Goal: Task Accomplishment & Management: Use online tool/utility

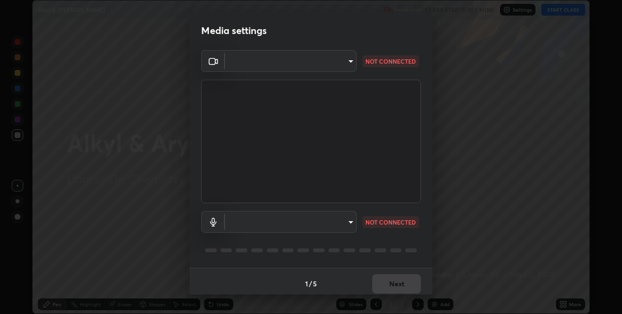
type input "991f874612634fb740a7a2eac7f11ca4c5c922d1b60a0f6e912d77df464512fb"
type input "default"
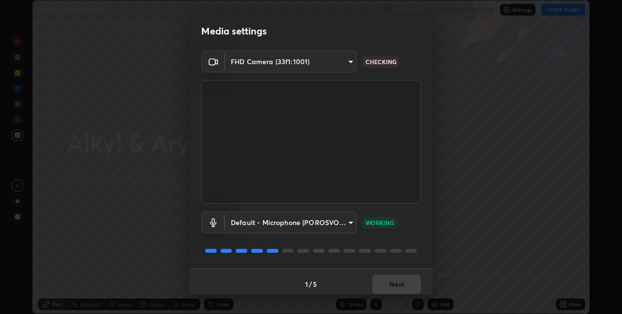
scroll to position [5, 0]
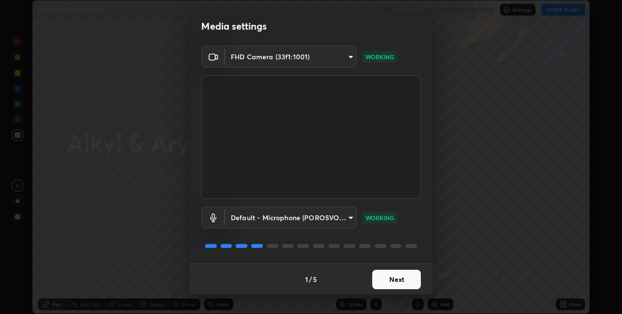
click at [396, 279] on button "Next" at bounding box center [396, 279] width 49 height 19
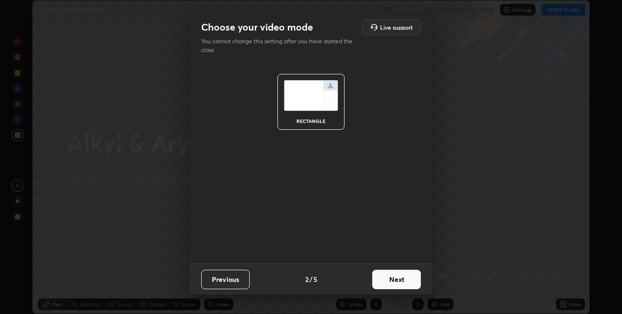
scroll to position [0, 0]
click at [399, 280] on button "Next" at bounding box center [396, 279] width 49 height 19
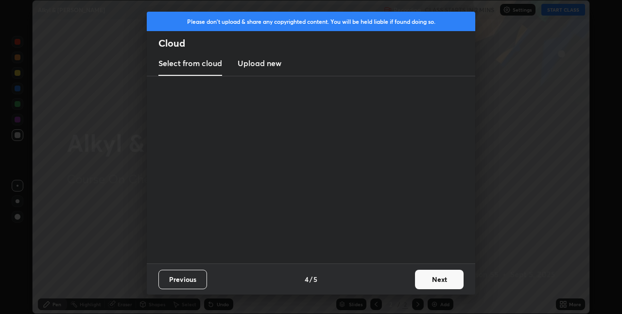
click at [405, 280] on div "Previous 4 / 5 Next" at bounding box center [311, 278] width 328 height 31
click at [417, 275] on button "Next" at bounding box center [439, 279] width 49 height 19
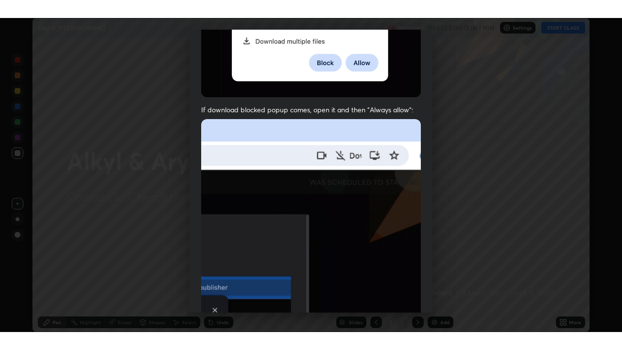
scroll to position [203, 0]
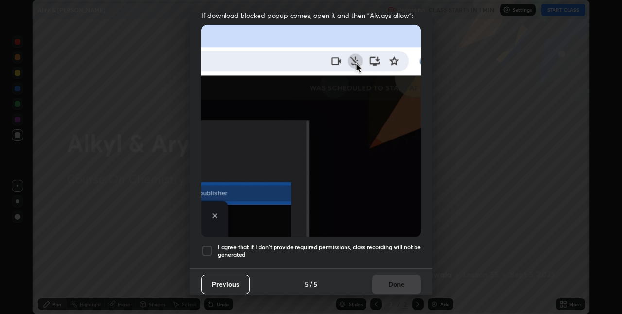
click at [248, 243] on h5 "I agree that if I don't provide required permissions, class recording will not …" at bounding box center [319, 250] width 203 height 15
click at [392, 279] on button "Done" at bounding box center [396, 283] width 49 height 19
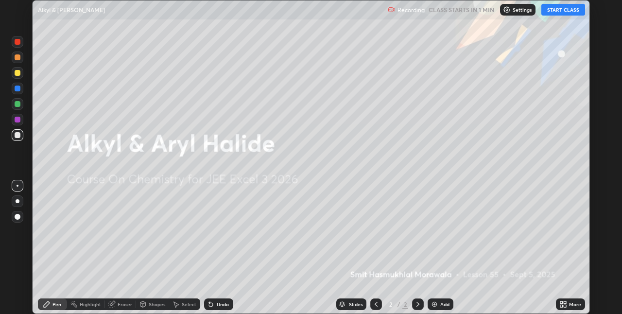
click at [559, 12] on button "START CLASS" at bounding box center [563, 10] width 44 height 12
click at [569, 303] on div "More" at bounding box center [575, 304] width 12 height 5
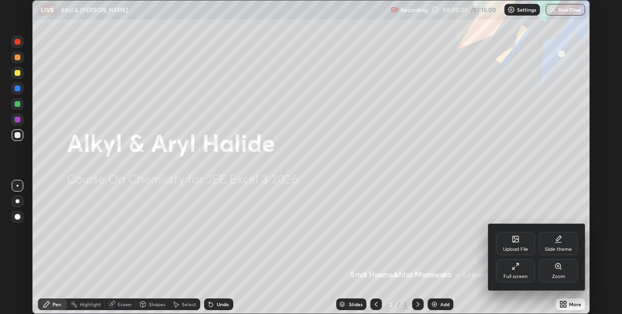
click at [523, 272] on div "Full screen" at bounding box center [515, 270] width 39 height 23
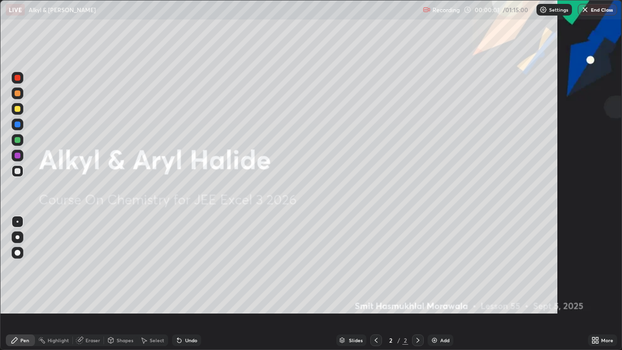
scroll to position [350, 622]
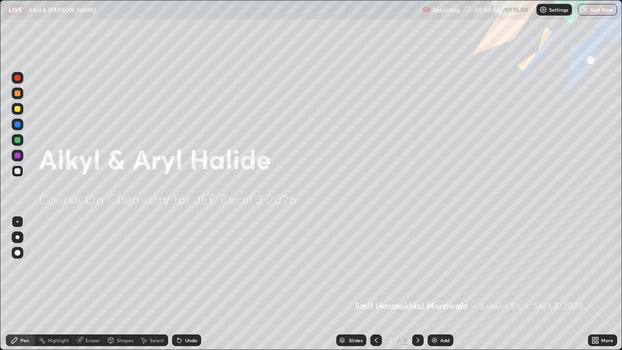
click at [21, 159] on div at bounding box center [18, 156] width 12 height 12
click at [440, 313] on div "Add" at bounding box center [444, 340] width 9 height 5
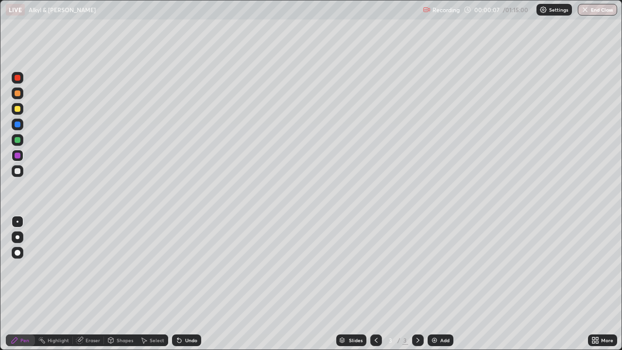
click at [188, 313] on div "Undo" at bounding box center [186, 340] width 29 height 12
click at [17, 237] on div at bounding box center [18, 237] width 4 height 4
click at [16, 139] on div at bounding box center [18, 140] width 6 height 6
click at [196, 313] on div "Undo" at bounding box center [186, 340] width 29 height 12
click at [190, 313] on div "Undo" at bounding box center [191, 340] width 12 height 5
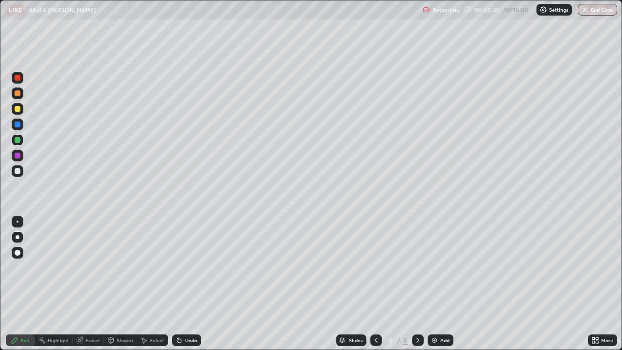
click at [18, 111] on div at bounding box center [18, 109] width 6 height 6
click at [18, 109] on div at bounding box center [18, 109] width 6 height 6
click at [17, 124] on div at bounding box center [18, 124] width 6 height 6
click at [19, 138] on div at bounding box center [18, 140] width 6 height 6
click at [19, 137] on div at bounding box center [18, 140] width 6 height 6
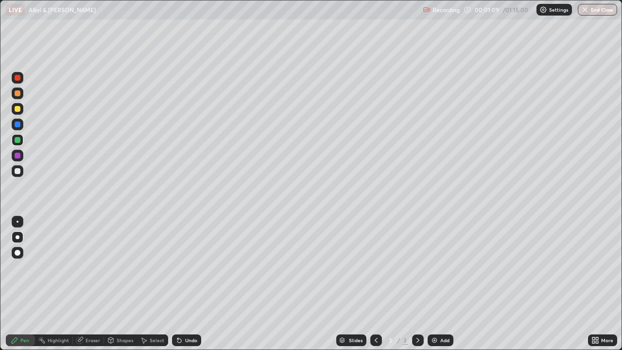
click at [18, 138] on div at bounding box center [18, 140] width 6 height 6
click at [19, 156] on div at bounding box center [18, 155] width 6 height 6
click at [16, 157] on div at bounding box center [18, 155] width 6 height 6
click at [18, 156] on div at bounding box center [18, 155] width 6 height 6
click at [445, 313] on div "Add" at bounding box center [444, 340] width 9 height 5
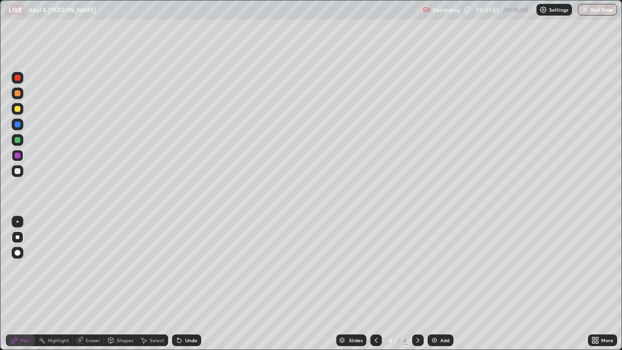
click at [17, 78] on div at bounding box center [18, 78] width 6 height 6
click at [16, 79] on div at bounding box center [18, 78] width 6 height 6
click at [17, 77] on div at bounding box center [18, 78] width 6 height 6
click at [19, 91] on div at bounding box center [18, 93] width 6 height 6
click at [21, 105] on div at bounding box center [18, 109] width 12 height 12
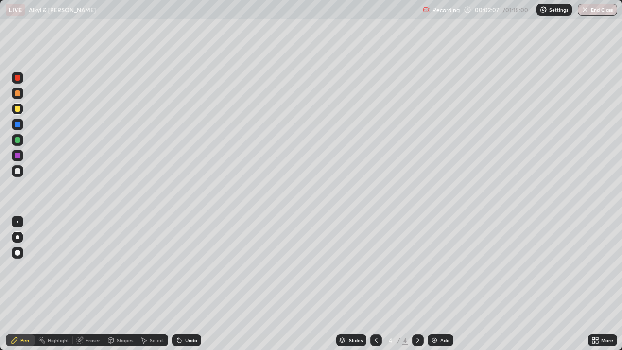
click at [183, 313] on div "Undo" at bounding box center [186, 340] width 29 height 12
click at [18, 122] on div at bounding box center [18, 124] width 6 height 6
click at [16, 167] on div at bounding box center [18, 171] width 12 height 12
click at [17, 108] on div at bounding box center [18, 109] width 6 height 6
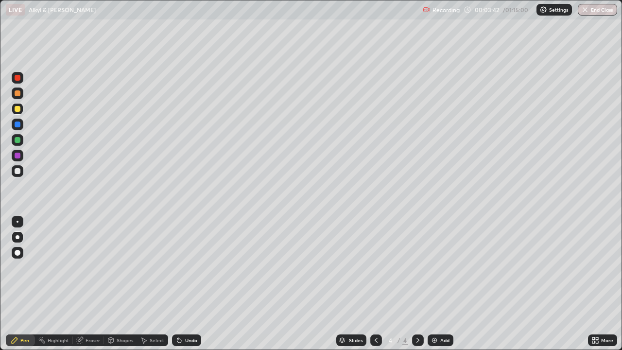
click at [18, 108] on div at bounding box center [18, 109] width 6 height 6
click at [17, 93] on div at bounding box center [18, 93] width 6 height 6
click at [18, 121] on div at bounding box center [18, 124] width 6 height 6
click at [187, 313] on div "Undo" at bounding box center [186, 340] width 29 height 12
click at [190, 313] on div "Undo" at bounding box center [186, 340] width 29 height 12
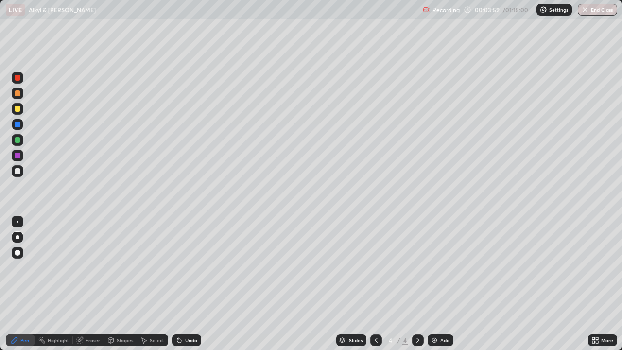
click at [183, 313] on div "Undo" at bounding box center [186, 340] width 29 height 12
click at [18, 122] on div at bounding box center [18, 124] width 6 height 6
click at [19, 109] on div at bounding box center [18, 109] width 6 height 6
click at [17, 123] on div at bounding box center [18, 124] width 6 height 6
click at [192, 313] on div "Undo" at bounding box center [191, 340] width 12 height 5
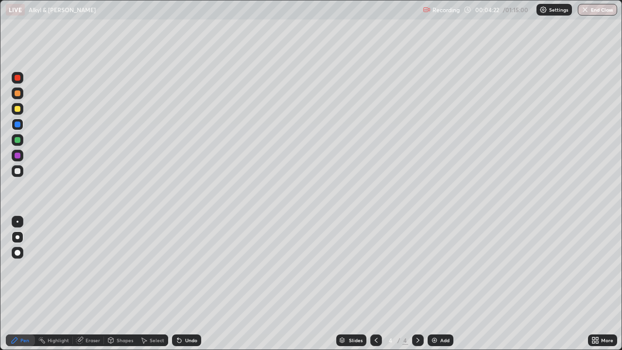
click at [190, 313] on div "Undo" at bounding box center [191, 340] width 12 height 5
click at [191, 313] on div "Undo" at bounding box center [186, 340] width 29 height 12
click at [17, 169] on div at bounding box center [18, 171] width 6 height 6
click at [437, 313] on img at bounding box center [434, 340] width 8 height 8
click at [17, 110] on div at bounding box center [18, 109] width 6 height 6
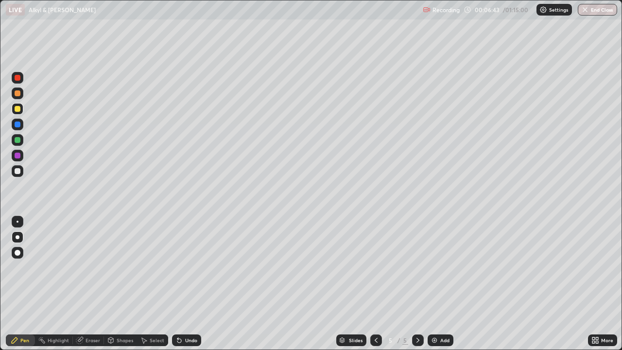
click at [18, 108] on div at bounding box center [18, 109] width 6 height 6
click at [21, 121] on div at bounding box center [18, 124] width 12 height 12
click at [16, 140] on div at bounding box center [18, 140] width 6 height 6
click at [14, 170] on div at bounding box center [18, 171] width 12 height 12
click at [18, 109] on div at bounding box center [18, 109] width 6 height 6
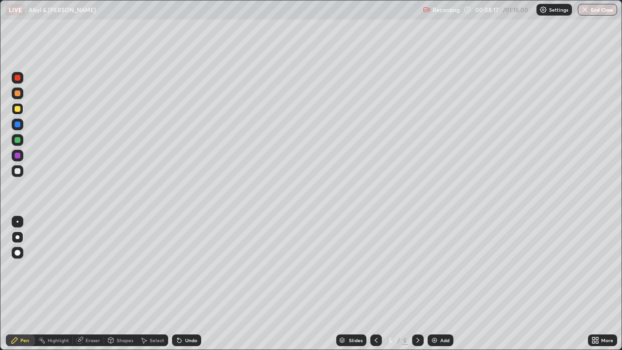
click at [19, 107] on div at bounding box center [18, 109] width 6 height 6
click at [183, 313] on div "Undo" at bounding box center [186, 340] width 29 height 12
click at [16, 123] on div at bounding box center [18, 124] width 6 height 6
click at [17, 124] on div at bounding box center [18, 124] width 6 height 6
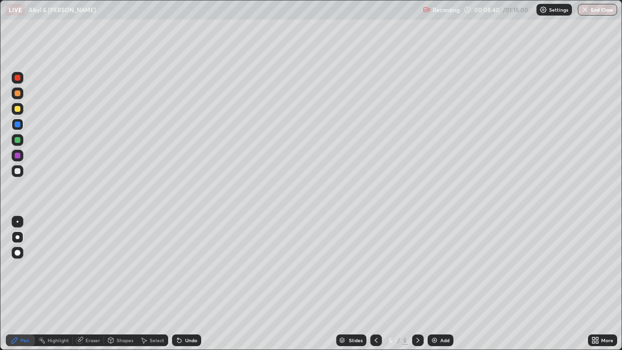
click at [17, 124] on div at bounding box center [18, 124] width 6 height 6
click at [185, 313] on div "Undo" at bounding box center [191, 340] width 12 height 5
click at [185, 313] on div "Undo" at bounding box center [186, 340] width 29 height 12
click at [180, 313] on div "Undo" at bounding box center [186, 340] width 29 height 12
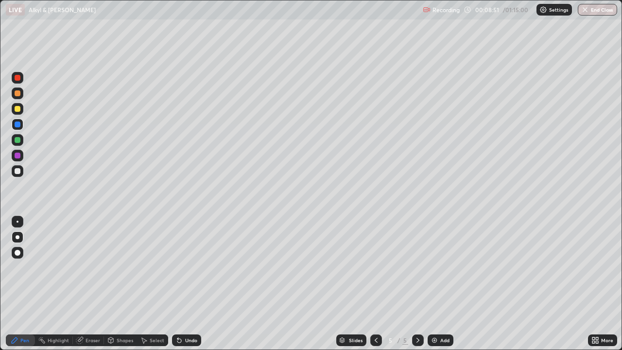
click at [19, 105] on div at bounding box center [18, 109] width 12 height 12
click at [18, 124] on div at bounding box center [18, 124] width 6 height 6
click at [17, 139] on div at bounding box center [18, 140] width 6 height 6
click at [18, 171] on div at bounding box center [18, 171] width 6 height 6
click at [18, 94] on div at bounding box center [18, 93] width 6 height 6
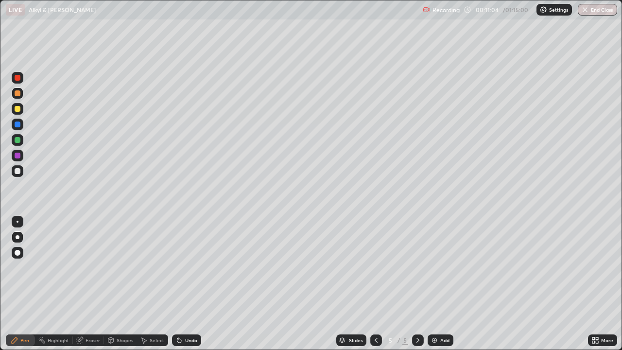
click at [374, 313] on icon at bounding box center [376, 340] width 8 height 8
click at [199, 313] on div "Undo" at bounding box center [186, 340] width 29 height 12
click at [416, 313] on icon at bounding box center [418, 340] width 8 height 8
click at [19, 144] on div at bounding box center [18, 140] width 12 height 12
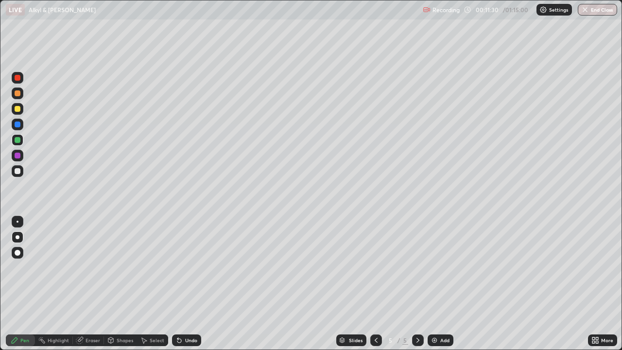
click at [19, 142] on div at bounding box center [18, 140] width 6 height 6
click at [94, 313] on div "Eraser" at bounding box center [88, 340] width 31 height 12
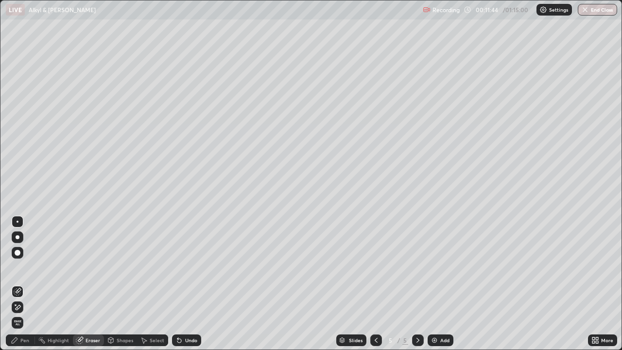
click at [23, 313] on div "Pen" at bounding box center [24, 340] width 9 height 5
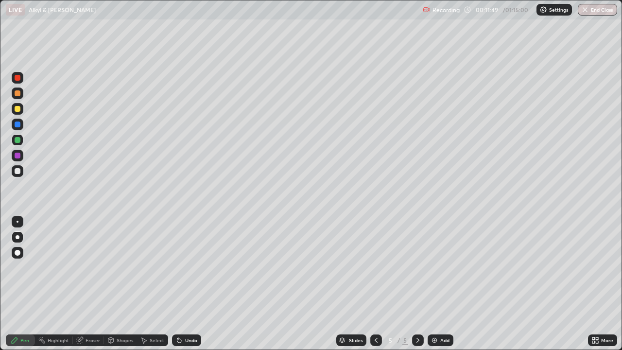
click at [88, 313] on div "Eraser" at bounding box center [92, 340] width 15 height 5
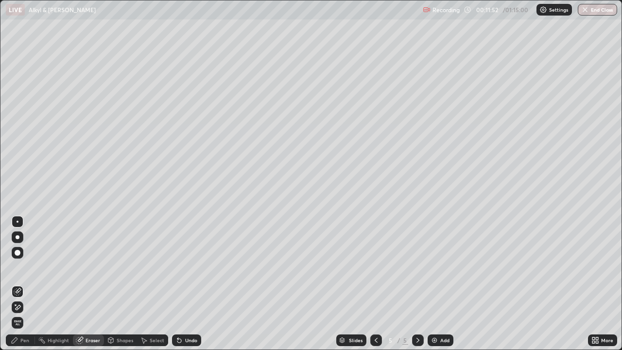
click at [21, 313] on div "Pen" at bounding box center [24, 340] width 9 height 5
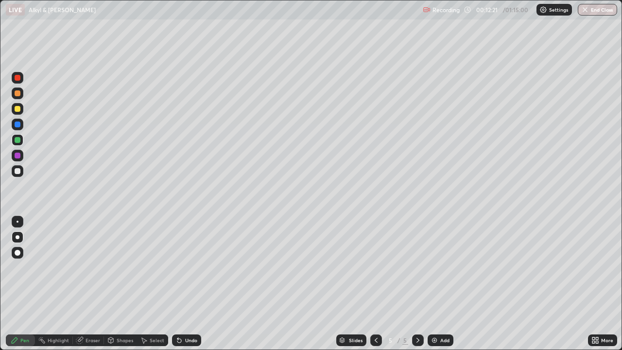
click at [18, 165] on div at bounding box center [18, 171] width 12 height 12
click at [18, 140] on div at bounding box center [18, 140] width 6 height 6
click at [185, 313] on div "Undo" at bounding box center [191, 340] width 12 height 5
click at [186, 313] on div "Undo" at bounding box center [191, 340] width 12 height 5
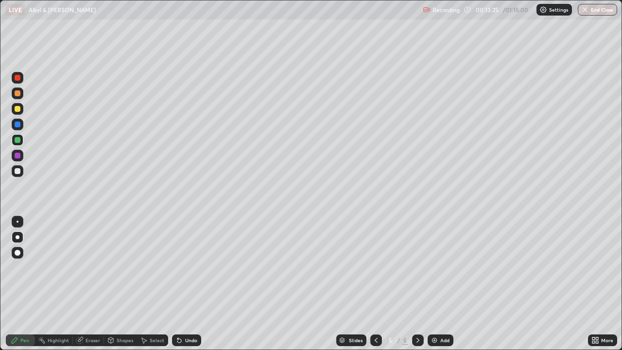
click at [191, 313] on div "Undo" at bounding box center [191, 340] width 12 height 5
click at [439, 313] on div "Add" at bounding box center [440, 340] width 26 height 12
click at [18, 108] on div at bounding box center [18, 109] width 6 height 6
click at [17, 165] on div at bounding box center [18, 171] width 12 height 12
click at [19, 93] on div at bounding box center [18, 93] width 6 height 6
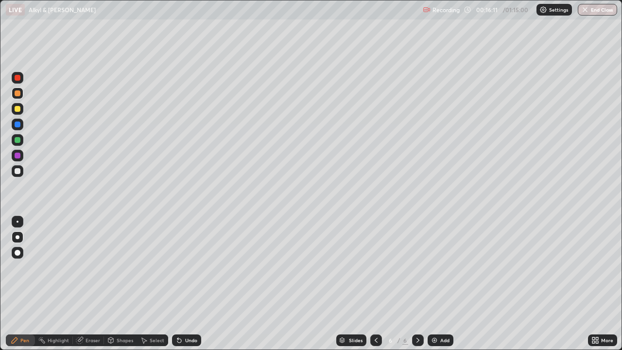
click at [180, 313] on icon at bounding box center [179, 340] width 4 height 4
click at [17, 169] on div at bounding box center [18, 171] width 6 height 6
click at [19, 170] on div at bounding box center [18, 171] width 6 height 6
click at [18, 170] on div at bounding box center [18, 171] width 6 height 6
click at [15, 110] on div at bounding box center [18, 109] width 6 height 6
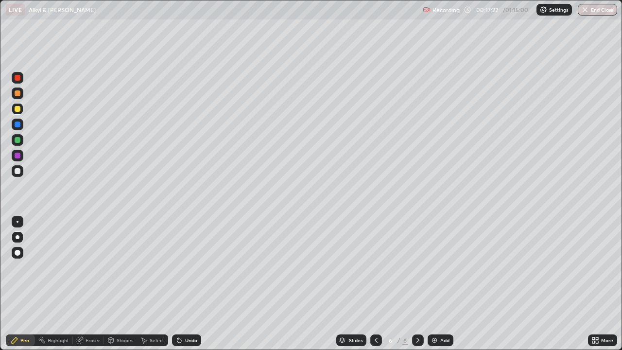
click at [15, 152] on div at bounding box center [18, 155] width 6 height 6
click at [17, 141] on div at bounding box center [18, 140] width 6 height 6
click at [18, 140] on div at bounding box center [18, 140] width 6 height 6
click at [15, 124] on div at bounding box center [18, 124] width 6 height 6
click at [18, 108] on div at bounding box center [18, 109] width 6 height 6
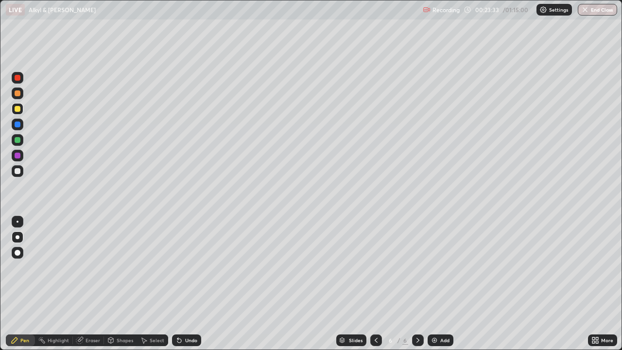
click at [17, 94] on div at bounding box center [18, 93] width 6 height 6
click at [22, 143] on div at bounding box center [18, 140] width 12 height 12
click at [21, 135] on div at bounding box center [18, 140] width 12 height 12
click at [93, 313] on div "Eraser" at bounding box center [92, 340] width 15 height 5
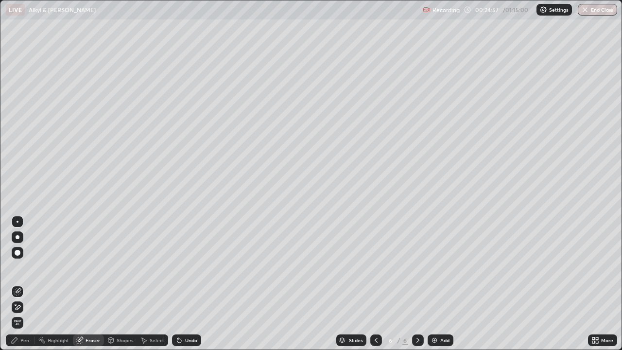
click at [20, 313] on div "Pen" at bounding box center [20, 340] width 29 height 12
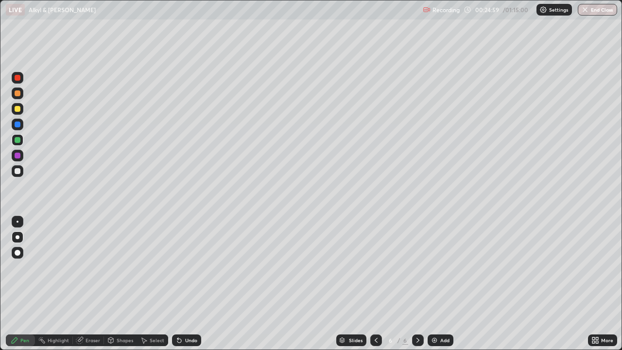
click at [446, 313] on div "Add" at bounding box center [444, 340] width 9 height 5
click at [18, 109] on div at bounding box center [18, 109] width 6 height 6
click at [17, 108] on div at bounding box center [18, 109] width 6 height 6
click at [18, 108] on div at bounding box center [18, 109] width 6 height 6
click at [18, 110] on div at bounding box center [18, 109] width 6 height 6
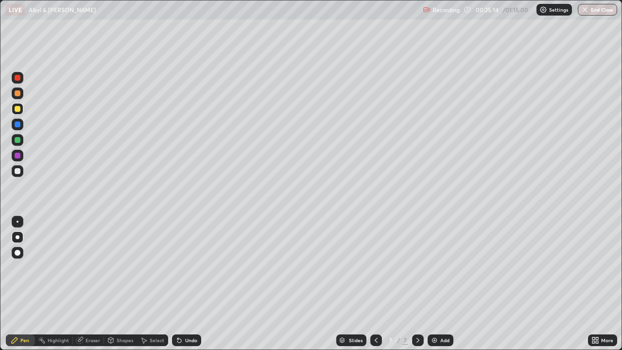
click at [21, 93] on div at bounding box center [18, 93] width 12 height 12
click at [20, 95] on div at bounding box center [18, 93] width 6 height 6
click at [18, 94] on div at bounding box center [18, 93] width 6 height 6
click at [16, 92] on div at bounding box center [18, 93] width 6 height 6
click at [17, 79] on div at bounding box center [18, 78] width 6 height 6
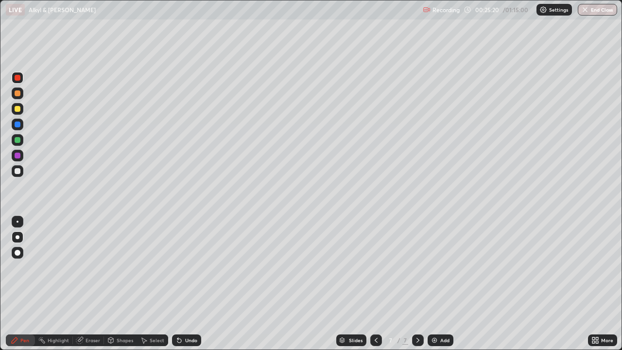
click at [18, 112] on div at bounding box center [18, 109] width 12 height 12
click at [19, 109] on div at bounding box center [18, 109] width 6 height 6
click at [17, 106] on div at bounding box center [18, 109] width 6 height 6
click at [184, 313] on div "Undo" at bounding box center [186, 340] width 29 height 12
click at [191, 313] on div "Undo" at bounding box center [191, 340] width 12 height 5
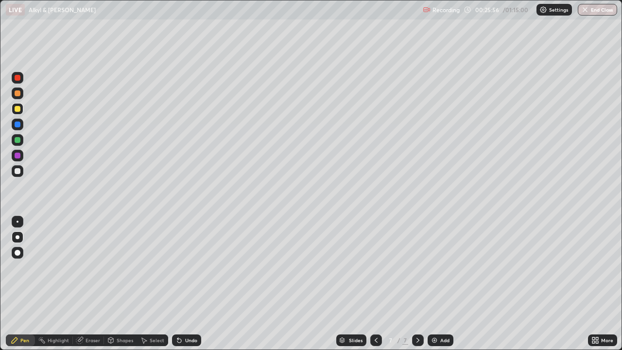
click at [17, 125] on div at bounding box center [18, 124] width 6 height 6
click at [18, 124] on div at bounding box center [18, 124] width 6 height 6
click at [17, 124] on div at bounding box center [18, 124] width 6 height 6
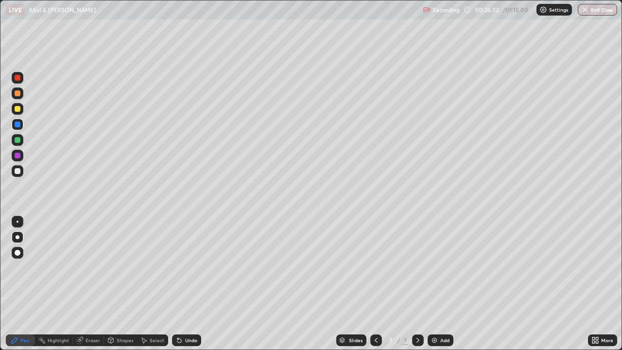
click at [15, 122] on div at bounding box center [18, 124] width 6 height 6
click at [17, 124] on div at bounding box center [18, 124] width 6 height 6
click at [16, 123] on div at bounding box center [18, 124] width 6 height 6
click at [18, 153] on div at bounding box center [18, 155] width 6 height 6
click at [18, 154] on div at bounding box center [18, 155] width 6 height 6
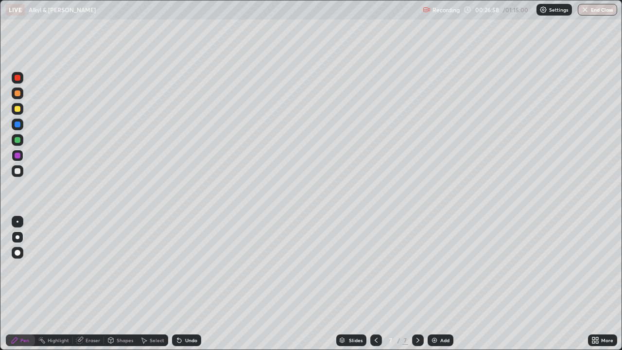
click at [18, 152] on div at bounding box center [18, 155] width 6 height 6
click at [17, 120] on div at bounding box center [18, 124] width 12 height 12
click at [17, 123] on div at bounding box center [18, 124] width 6 height 6
click at [18, 121] on div at bounding box center [18, 124] width 12 height 12
click at [20, 154] on div at bounding box center [18, 155] width 6 height 6
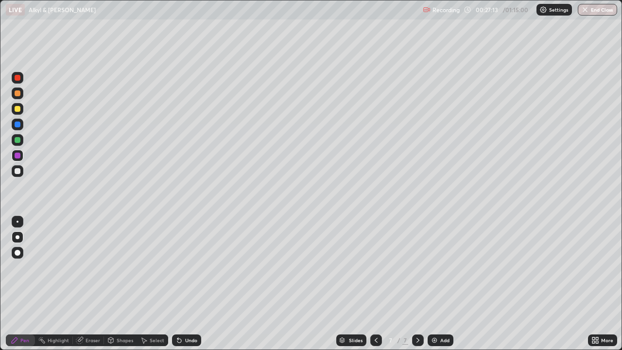
click at [19, 171] on div at bounding box center [18, 171] width 6 height 6
click at [19, 151] on div at bounding box center [18, 156] width 12 height 12
click at [18, 123] on div at bounding box center [18, 124] width 6 height 6
click at [15, 123] on div at bounding box center [18, 124] width 6 height 6
click at [17, 111] on div at bounding box center [18, 109] width 6 height 6
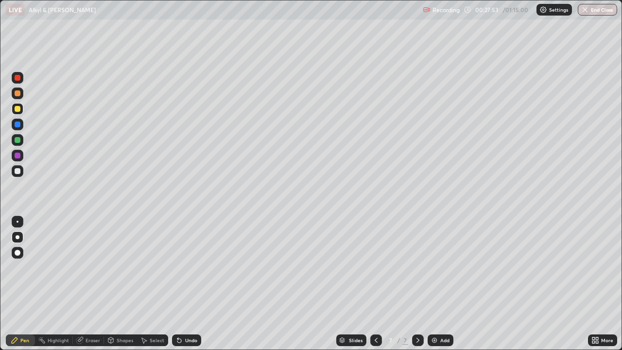
click at [18, 170] on div at bounding box center [18, 171] width 6 height 6
click at [18, 96] on div at bounding box center [18, 93] width 6 height 6
click at [186, 313] on div "Undo" at bounding box center [191, 340] width 12 height 5
click at [16, 138] on div at bounding box center [18, 140] width 6 height 6
click at [440, 313] on div "Add" at bounding box center [444, 340] width 9 height 5
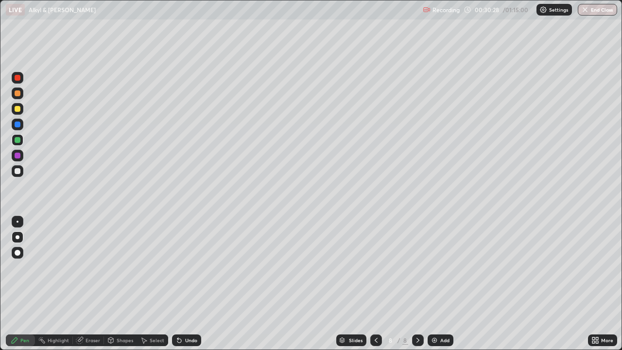
click at [19, 92] on div at bounding box center [18, 93] width 6 height 6
click at [18, 93] on div at bounding box center [18, 93] width 6 height 6
click at [18, 91] on div at bounding box center [18, 93] width 6 height 6
click at [20, 74] on div at bounding box center [18, 78] width 12 height 12
click at [22, 92] on div at bounding box center [18, 93] width 12 height 12
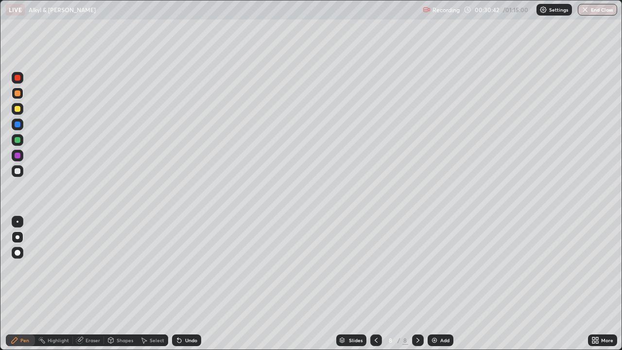
click at [188, 313] on div "Undo" at bounding box center [186, 340] width 29 height 12
click at [185, 313] on div "Undo" at bounding box center [186, 340] width 29 height 12
click at [189, 313] on div "Undo" at bounding box center [191, 340] width 12 height 5
click at [191, 313] on div "Undo" at bounding box center [191, 340] width 12 height 5
click at [19, 141] on div at bounding box center [18, 140] width 6 height 6
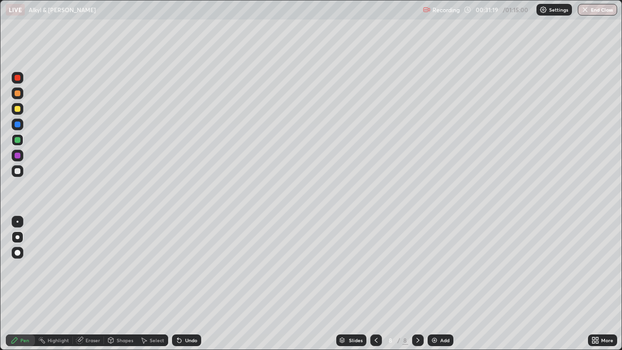
click at [18, 141] on div at bounding box center [18, 140] width 6 height 6
click at [20, 140] on div at bounding box center [18, 140] width 6 height 6
click at [20, 170] on div at bounding box center [18, 171] width 6 height 6
click at [17, 166] on div at bounding box center [18, 171] width 12 height 12
click at [16, 140] on div at bounding box center [18, 140] width 6 height 6
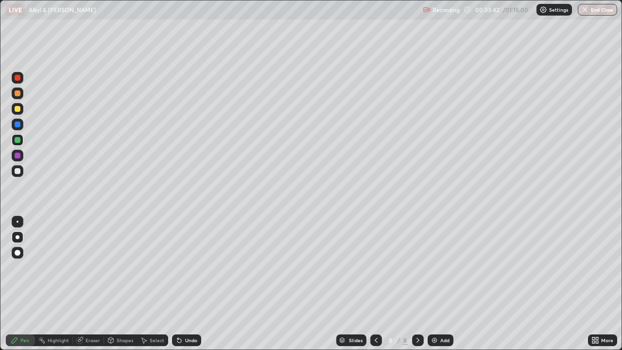
click at [17, 171] on div at bounding box center [18, 171] width 6 height 6
click at [192, 313] on div "Undo" at bounding box center [191, 340] width 12 height 5
click at [189, 313] on div "Undo" at bounding box center [191, 340] width 12 height 5
click at [15, 124] on div at bounding box center [18, 124] width 6 height 6
click at [17, 112] on div at bounding box center [18, 109] width 12 height 12
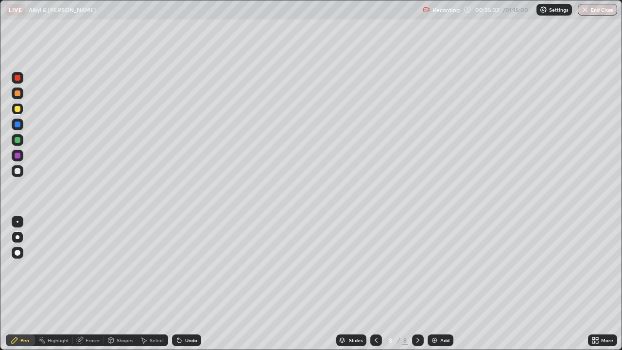
click at [440, 313] on div "Add" at bounding box center [444, 340] width 9 height 5
click at [21, 108] on div at bounding box center [18, 109] width 12 height 12
click at [17, 120] on div at bounding box center [18, 124] width 12 height 12
click at [374, 313] on icon at bounding box center [376, 340] width 8 height 8
click at [417, 313] on icon at bounding box center [418, 340] width 8 height 8
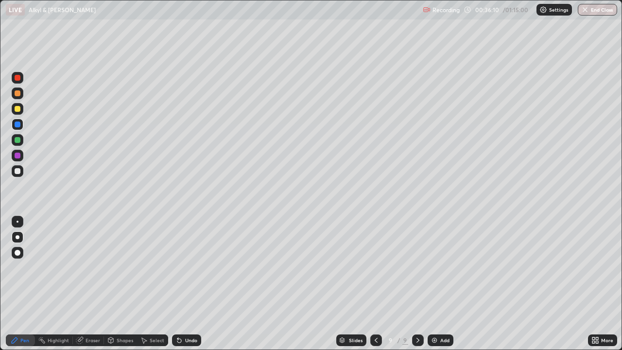
click at [18, 93] on div at bounding box center [18, 93] width 6 height 6
click at [17, 95] on div at bounding box center [18, 93] width 6 height 6
click at [20, 171] on div at bounding box center [18, 171] width 6 height 6
click at [17, 138] on div at bounding box center [18, 140] width 6 height 6
click at [15, 104] on div at bounding box center [18, 109] width 12 height 12
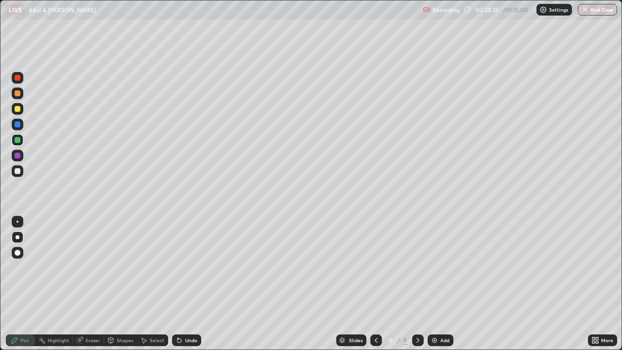
click at [16, 92] on div at bounding box center [18, 93] width 6 height 6
click at [21, 123] on div at bounding box center [18, 124] width 12 height 12
click at [21, 139] on div at bounding box center [18, 140] width 12 height 12
click at [17, 125] on div at bounding box center [18, 124] width 6 height 6
click at [15, 108] on div at bounding box center [18, 109] width 6 height 6
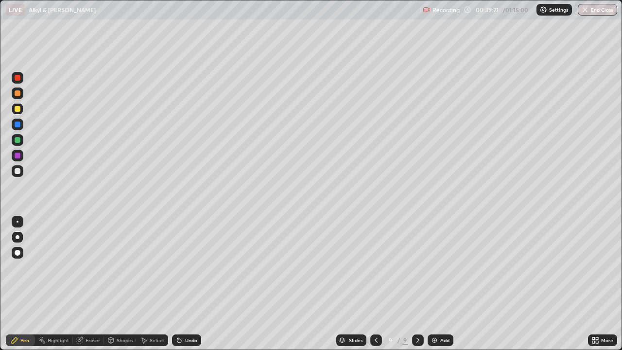
click at [18, 93] on div at bounding box center [18, 93] width 6 height 6
click at [84, 313] on div "Eraser" at bounding box center [88, 340] width 31 height 12
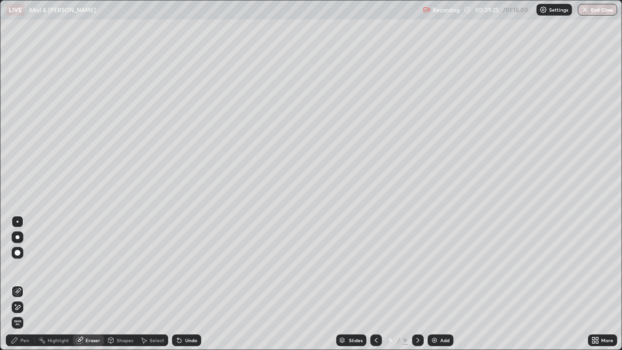
click at [16, 304] on icon at bounding box center [15, 304] width 1 height 1
click at [26, 313] on div "Pen" at bounding box center [24, 340] width 9 height 5
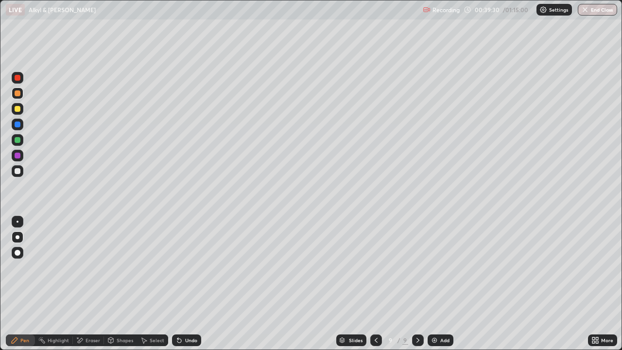
click at [18, 94] on div at bounding box center [18, 93] width 6 height 6
click at [18, 154] on div at bounding box center [18, 155] width 6 height 6
click at [87, 313] on div "Eraser" at bounding box center [92, 340] width 15 height 5
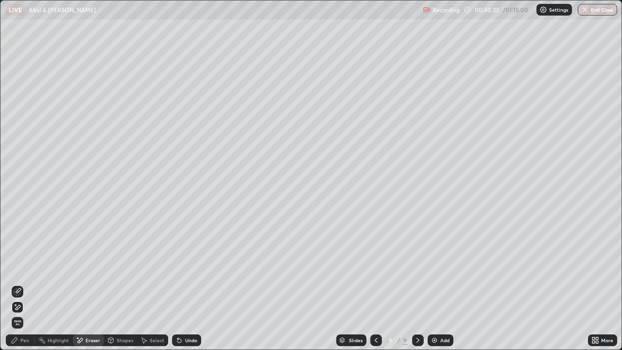
click at [25, 313] on div "Pen" at bounding box center [24, 340] width 9 height 5
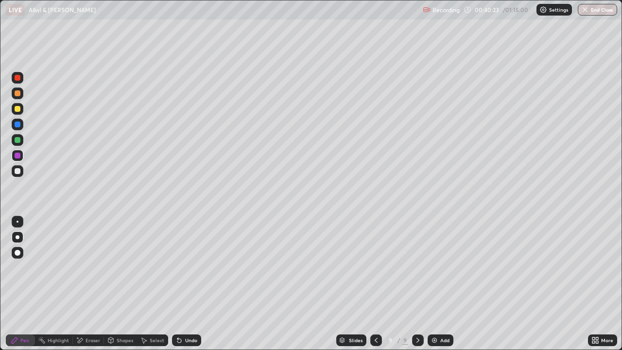
click at [21, 169] on div at bounding box center [18, 171] width 12 height 12
click at [19, 97] on div at bounding box center [18, 93] width 12 height 12
click at [19, 169] on div at bounding box center [18, 171] width 6 height 6
click at [18, 127] on div at bounding box center [18, 124] width 6 height 6
click at [16, 167] on div at bounding box center [18, 171] width 12 height 12
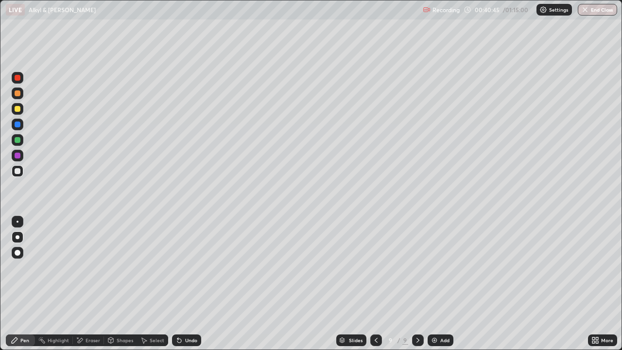
click at [18, 155] on div at bounding box center [18, 155] width 6 height 6
click at [17, 139] on div at bounding box center [18, 140] width 6 height 6
click at [441, 313] on div "Add" at bounding box center [440, 340] width 26 height 12
click at [18, 97] on div at bounding box center [18, 93] width 12 height 12
click at [20, 121] on div at bounding box center [18, 124] width 12 height 12
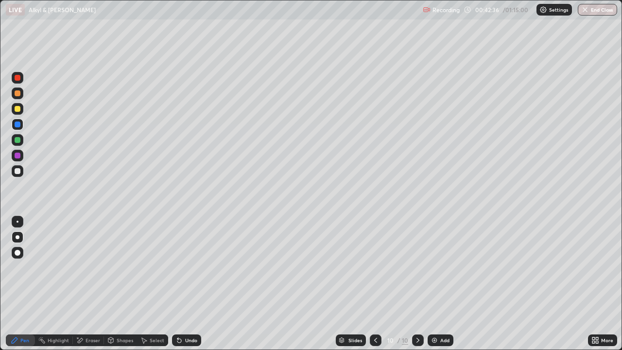
click at [16, 170] on div at bounding box center [18, 171] width 6 height 6
click at [18, 122] on div at bounding box center [18, 124] width 6 height 6
click at [183, 313] on div "Undo" at bounding box center [186, 340] width 29 height 12
click at [187, 313] on div "Undo" at bounding box center [186, 340] width 29 height 12
click at [18, 172] on div at bounding box center [18, 171] width 6 height 6
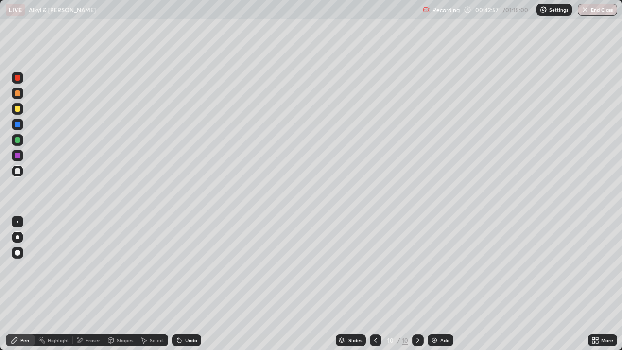
click at [18, 111] on div at bounding box center [18, 109] width 6 height 6
click at [20, 126] on div at bounding box center [18, 124] width 6 height 6
click at [19, 92] on div at bounding box center [18, 93] width 6 height 6
click at [20, 170] on div at bounding box center [18, 171] width 6 height 6
click at [17, 95] on div at bounding box center [18, 93] width 6 height 6
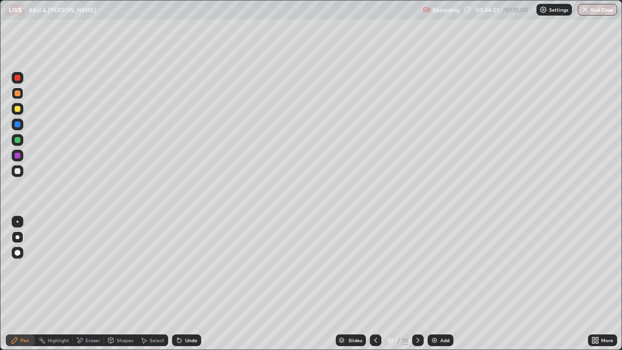
click at [192, 313] on div "Undo" at bounding box center [191, 340] width 12 height 5
click at [15, 172] on div at bounding box center [18, 171] width 6 height 6
click at [19, 124] on div at bounding box center [18, 124] width 6 height 6
click at [17, 171] on div at bounding box center [18, 171] width 6 height 6
click at [16, 155] on div at bounding box center [18, 155] width 6 height 6
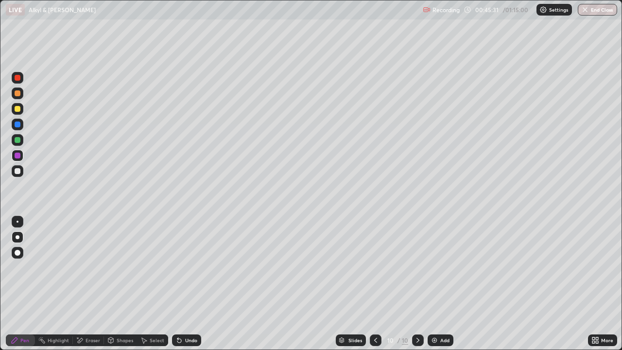
click at [16, 125] on div at bounding box center [18, 124] width 6 height 6
click at [18, 137] on div at bounding box center [18, 140] width 6 height 6
click at [189, 313] on div "Undo" at bounding box center [186, 340] width 29 height 12
click at [189, 313] on div "Undo" at bounding box center [191, 340] width 12 height 5
click at [438, 313] on div "Add" at bounding box center [440, 340] width 26 height 12
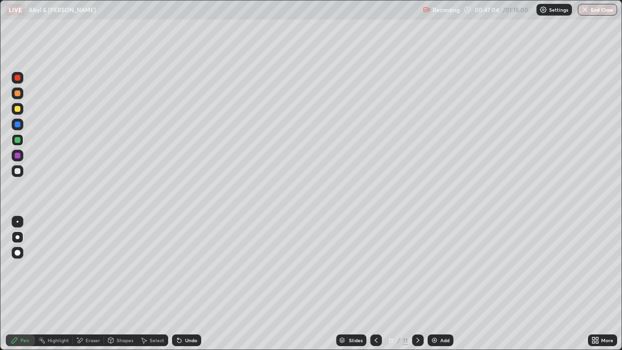
click at [21, 94] on div at bounding box center [18, 93] width 12 height 12
click at [375, 313] on icon at bounding box center [376, 340] width 8 height 8
click at [412, 313] on div at bounding box center [418, 340] width 12 height 12
click at [21, 107] on div at bounding box center [18, 109] width 12 height 12
click at [19, 121] on div at bounding box center [18, 124] width 12 height 12
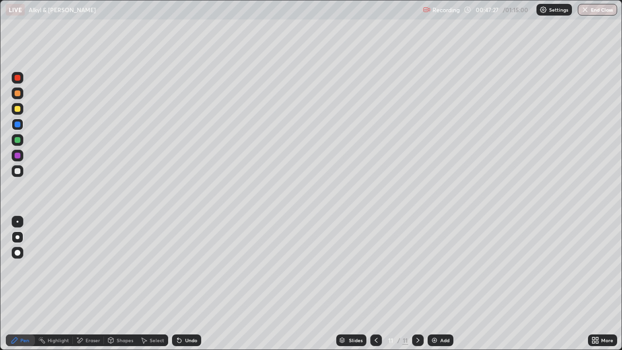
click at [187, 313] on div "Undo" at bounding box center [186, 340] width 29 height 12
click at [20, 104] on div at bounding box center [18, 109] width 12 height 12
click at [177, 313] on icon at bounding box center [177, 338] width 1 height 1
click at [184, 313] on div "Undo" at bounding box center [186, 340] width 29 height 12
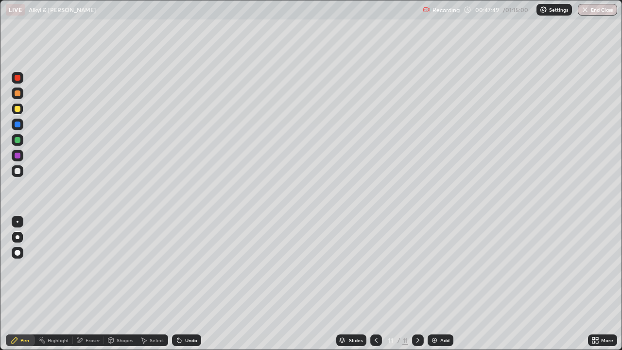
click at [181, 313] on div "Undo" at bounding box center [186, 340] width 29 height 12
click at [185, 313] on div "Undo" at bounding box center [191, 340] width 12 height 5
click at [186, 313] on div "Undo" at bounding box center [191, 340] width 12 height 5
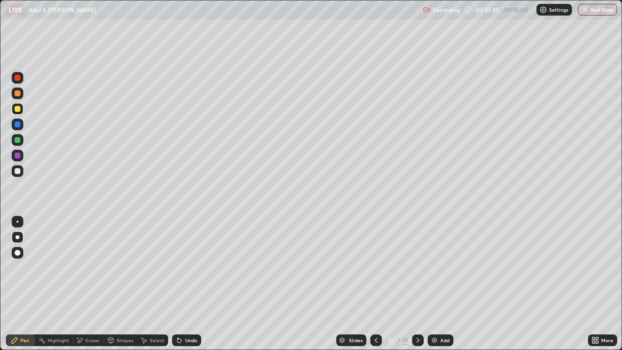
click at [186, 313] on div "Undo" at bounding box center [191, 340] width 12 height 5
click at [185, 313] on div "Undo" at bounding box center [191, 340] width 12 height 5
click at [185, 313] on div "Undo" at bounding box center [186, 340] width 29 height 12
click at [186, 313] on div "Undo" at bounding box center [191, 340] width 12 height 5
click at [188, 313] on div "Undo" at bounding box center [191, 340] width 12 height 5
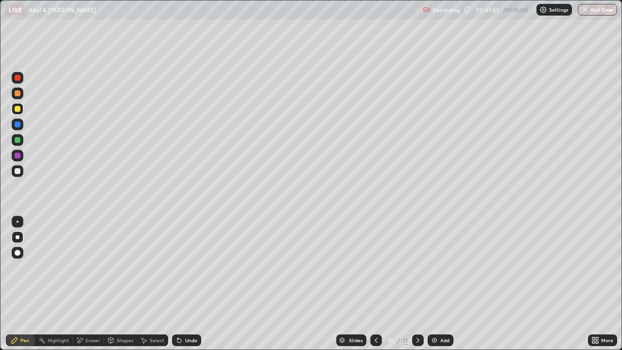
click at [186, 313] on div "Undo" at bounding box center [186, 340] width 29 height 12
click at [185, 313] on div "Undo" at bounding box center [191, 340] width 12 height 5
click at [21, 123] on div at bounding box center [18, 124] width 12 height 12
click at [18, 155] on div at bounding box center [18, 155] width 6 height 6
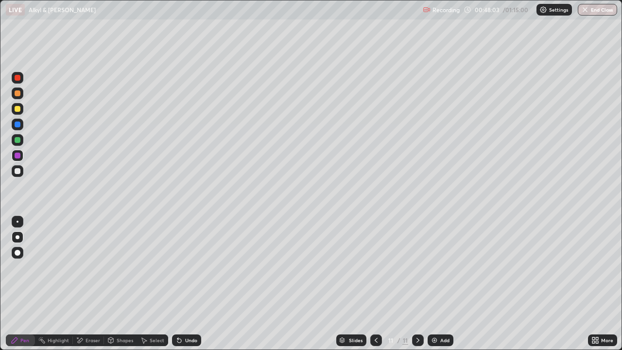
click at [181, 313] on icon at bounding box center [179, 340] width 8 height 8
click at [185, 313] on div "Undo" at bounding box center [191, 340] width 12 height 5
click at [189, 313] on div "Undo" at bounding box center [191, 340] width 12 height 5
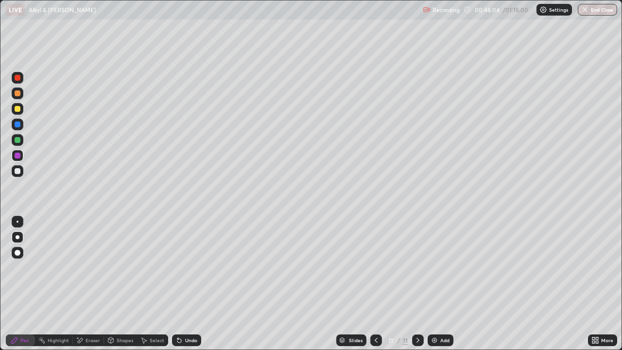
click at [190, 313] on div "Undo" at bounding box center [191, 340] width 12 height 5
click at [192, 313] on div "Undo" at bounding box center [186, 340] width 29 height 12
click at [19, 172] on div at bounding box center [18, 171] width 6 height 6
click at [22, 93] on div at bounding box center [18, 93] width 12 height 12
click at [23, 90] on div at bounding box center [18, 93] width 12 height 12
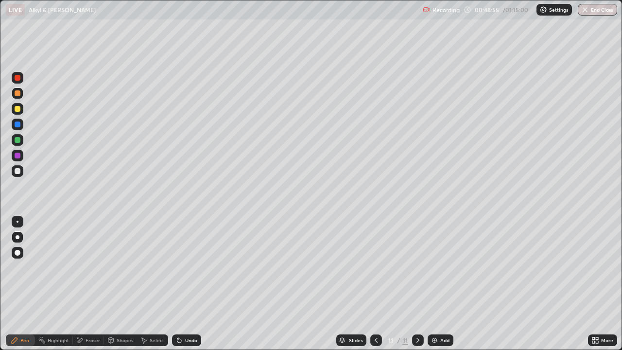
click at [22, 135] on div at bounding box center [18, 140] width 12 height 12
click at [18, 173] on div at bounding box center [18, 171] width 6 height 6
click at [12, 152] on div at bounding box center [18, 156] width 12 height 16
click at [17, 152] on div at bounding box center [18, 155] width 6 height 6
click at [19, 155] on div at bounding box center [18, 155] width 6 height 6
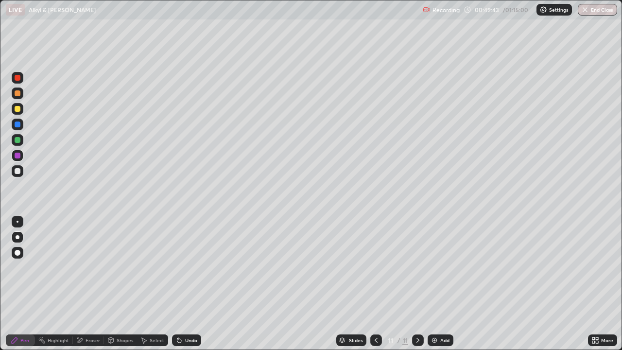
click at [19, 154] on div at bounding box center [18, 155] width 6 height 6
click at [18, 169] on div at bounding box center [18, 171] width 6 height 6
click at [18, 94] on div at bounding box center [18, 93] width 6 height 6
click at [18, 171] on div at bounding box center [18, 171] width 6 height 6
click at [21, 171] on div at bounding box center [18, 171] width 12 height 12
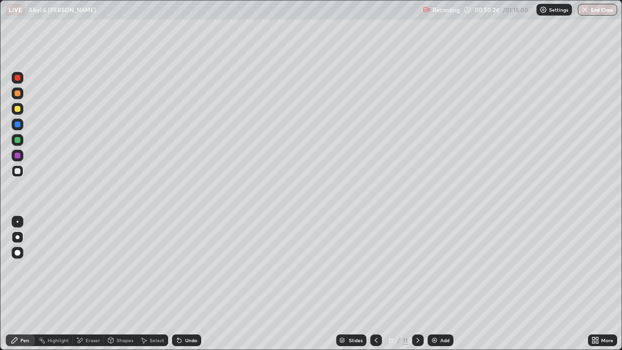
click at [21, 154] on div at bounding box center [18, 156] width 12 height 12
click at [17, 141] on div at bounding box center [18, 140] width 6 height 6
click at [21, 105] on div at bounding box center [18, 109] width 12 height 12
click at [18, 97] on div at bounding box center [18, 93] width 12 height 12
click at [19, 94] on div at bounding box center [18, 93] width 6 height 6
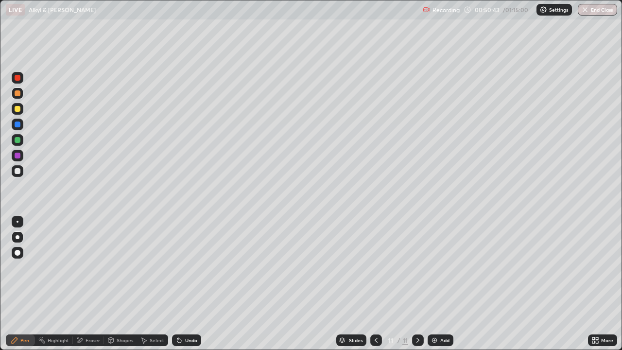
click at [17, 109] on div at bounding box center [18, 109] width 6 height 6
click at [22, 107] on div at bounding box center [18, 109] width 12 height 12
click at [23, 172] on div at bounding box center [18, 171] width 12 height 12
click at [19, 153] on div at bounding box center [18, 155] width 6 height 6
click at [438, 313] on div "Add" at bounding box center [440, 340] width 26 height 12
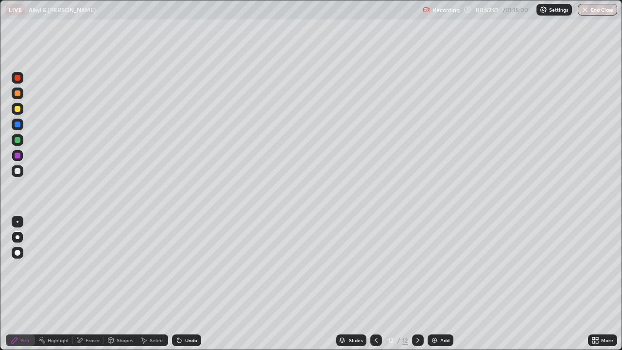
click at [17, 93] on div at bounding box center [18, 93] width 6 height 6
click at [375, 313] on icon at bounding box center [376, 340] width 8 height 8
click at [416, 313] on icon at bounding box center [418, 340] width 8 height 8
click at [18, 93] on div at bounding box center [18, 93] width 6 height 6
click at [84, 313] on div "Eraser" at bounding box center [88, 340] width 31 height 12
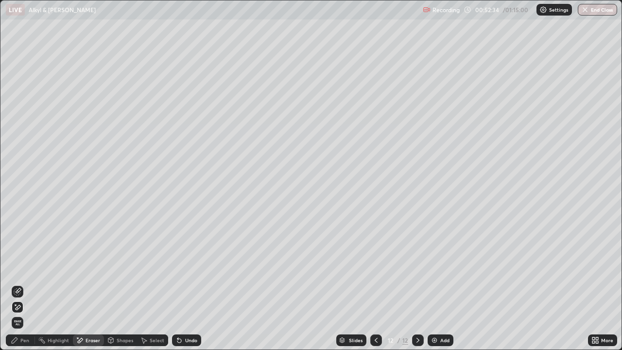
click at [25, 313] on div "Pen" at bounding box center [24, 340] width 9 height 5
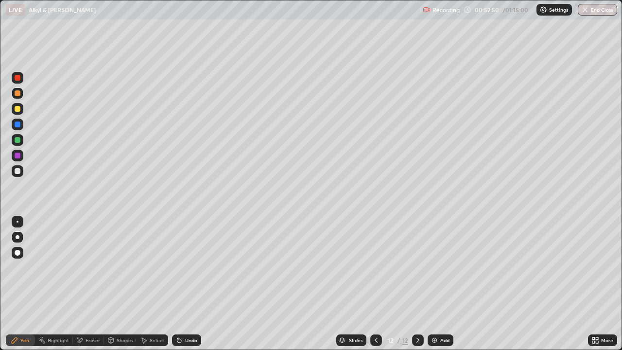
click at [185, 313] on div "Undo" at bounding box center [186, 340] width 29 height 12
click at [20, 109] on div at bounding box center [18, 109] width 6 height 6
click at [19, 109] on div at bounding box center [18, 109] width 6 height 6
click at [18, 108] on div at bounding box center [18, 109] width 6 height 6
click at [18, 173] on div at bounding box center [18, 171] width 6 height 6
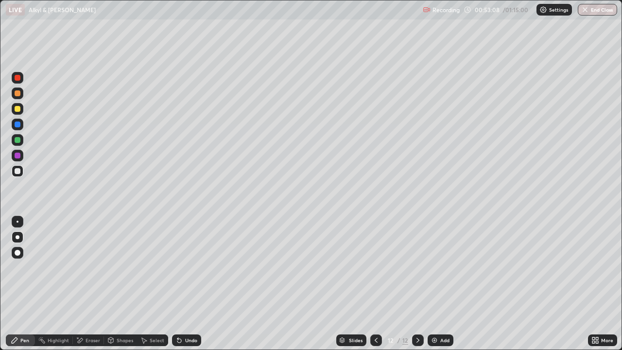
click at [18, 169] on div at bounding box center [18, 171] width 6 height 6
click at [19, 93] on div at bounding box center [18, 93] width 6 height 6
click at [17, 126] on div at bounding box center [18, 124] width 6 height 6
click at [189, 313] on div "Undo" at bounding box center [191, 340] width 12 height 5
click at [23, 107] on div at bounding box center [18, 109] width 12 height 12
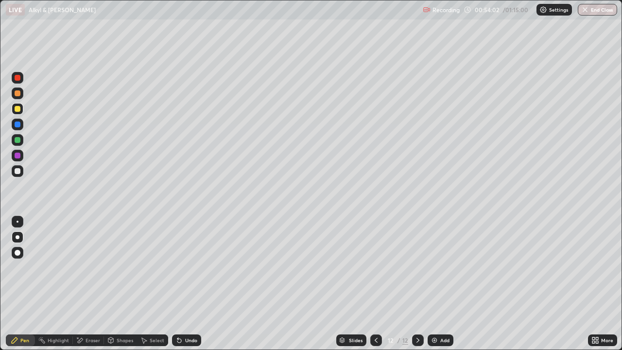
click at [16, 94] on div at bounding box center [18, 93] width 6 height 6
click at [182, 313] on div "Undo" at bounding box center [186, 340] width 29 height 12
click at [15, 106] on div at bounding box center [18, 109] width 12 height 12
click at [19, 125] on div at bounding box center [18, 124] width 6 height 6
click at [17, 140] on div at bounding box center [18, 140] width 6 height 6
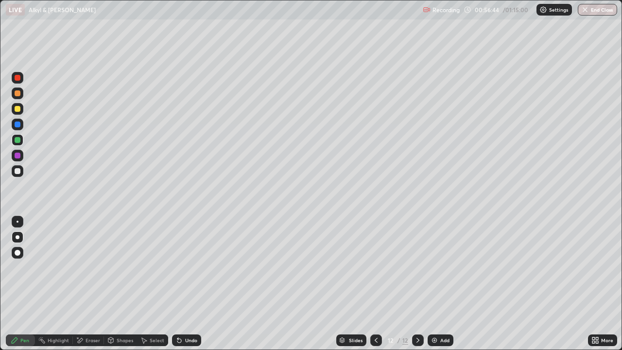
click at [195, 313] on div "Undo" at bounding box center [191, 340] width 12 height 5
click at [17, 82] on div at bounding box center [18, 78] width 12 height 12
click at [19, 172] on div at bounding box center [18, 171] width 6 height 6
click at [443, 313] on div "Add" at bounding box center [440, 340] width 26 height 12
click at [21, 111] on div at bounding box center [18, 109] width 12 height 12
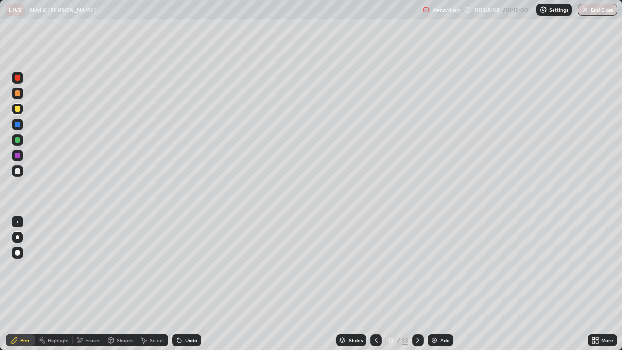
click at [374, 313] on icon at bounding box center [376, 340] width 8 height 8
click at [418, 313] on icon at bounding box center [418, 340] width 8 height 8
click at [16, 93] on div at bounding box center [18, 93] width 6 height 6
click at [17, 93] on div at bounding box center [18, 93] width 6 height 6
click at [17, 94] on div at bounding box center [18, 93] width 6 height 6
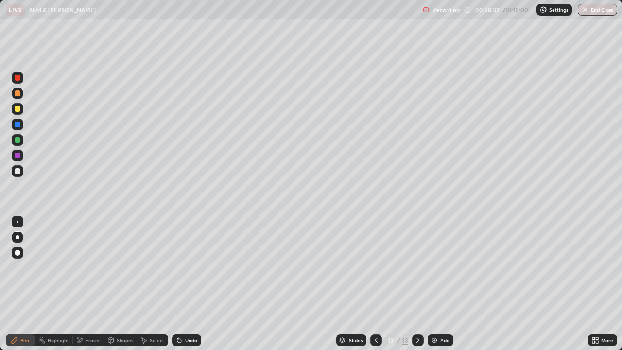
click at [19, 107] on div at bounding box center [18, 109] width 6 height 6
click at [374, 313] on div at bounding box center [376, 339] width 12 height 19
click at [372, 313] on div at bounding box center [376, 340] width 12 height 12
click at [373, 313] on icon at bounding box center [376, 340] width 8 height 8
click at [378, 313] on div at bounding box center [376, 339] width 12 height 19
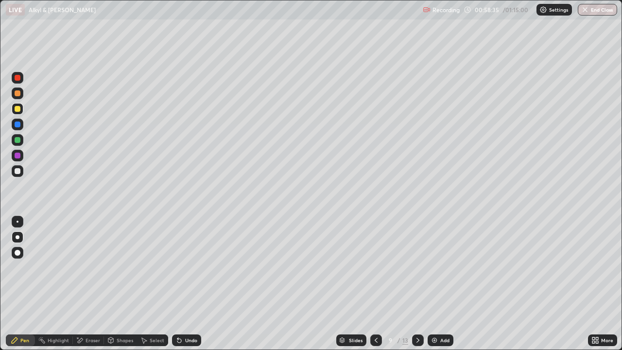
click at [375, 313] on icon at bounding box center [376, 340] width 8 height 8
click at [376, 313] on icon at bounding box center [376, 340] width 8 height 8
click at [417, 313] on div at bounding box center [418, 340] width 12 height 12
click at [417, 313] on icon at bounding box center [418, 340] width 8 height 8
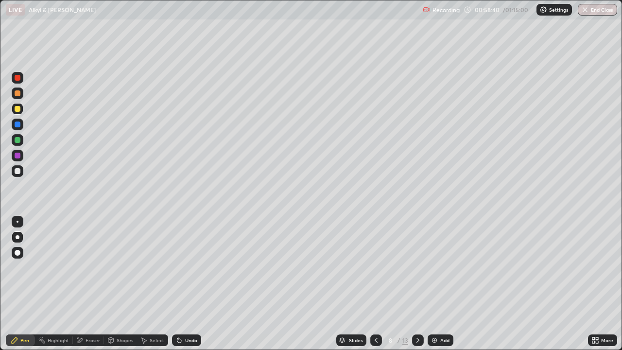
click at [416, 313] on icon at bounding box center [418, 340] width 8 height 8
click at [412, 313] on div at bounding box center [418, 340] width 12 height 12
click at [417, 313] on icon at bounding box center [418, 340] width 8 height 8
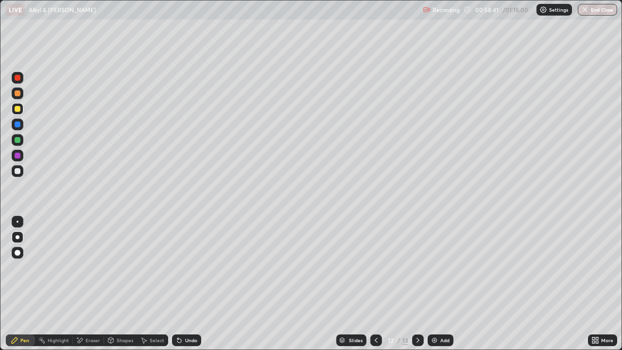
click at [414, 313] on icon at bounding box center [418, 340] width 8 height 8
click at [417, 313] on icon at bounding box center [418, 340] width 8 height 8
click at [376, 313] on icon at bounding box center [376, 340] width 8 height 8
click at [417, 313] on icon at bounding box center [418, 340] width 8 height 8
click at [16, 107] on div at bounding box center [18, 109] width 6 height 6
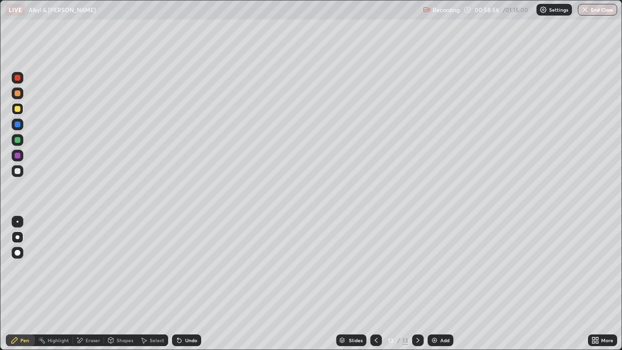
click at [21, 167] on div at bounding box center [18, 171] width 12 height 12
click at [17, 94] on div at bounding box center [18, 93] width 6 height 6
click at [17, 126] on div at bounding box center [18, 124] width 6 height 6
click at [17, 96] on div at bounding box center [18, 93] width 6 height 6
click at [17, 108] on div at bounding box center [18, 109] width 6 height 6
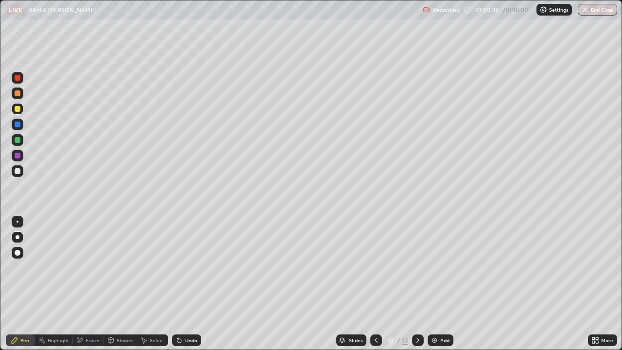
click at [17, 125] on div at bounding box center [18, 124] width 6 height 6
click at [17, 139] on div at bounding box center [18, 140] width 6 height 6
click at [87, 313] on div "Eraser" at bounding box center [88, 340] width 31 height 12
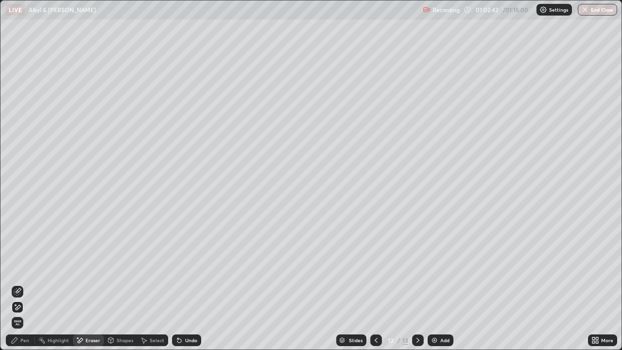
click at [18, 313] on icon at bounding box center [15, 340] width 8 height 8
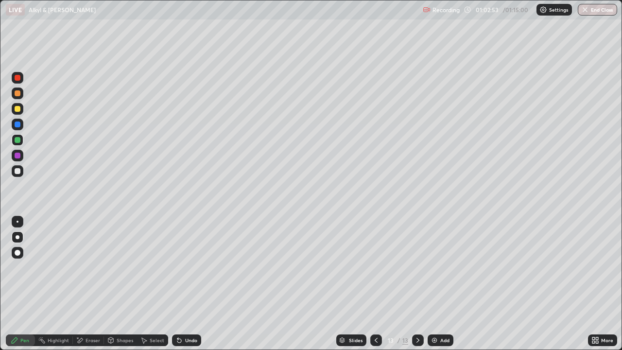
click at [18, 109] on div at bounding box center [18, 109] width 6 height 6
click at [17, 110] on div at bounding box center [18, 109] width 6 height 6
click at [18, 139] on div at bounding box center [18, 140] width 6 height 6
click at [19, 154] on div at bounding box center [18, 155] width 6 height 6
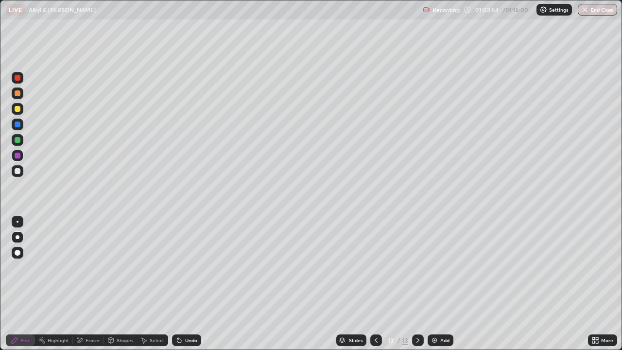
click at [18, 155] on div at bounding box center [18, 155] width 6 height 6
click at [19, 139] on div at bounding box center [18, 140] width 6 height 6
click at [18, 80] on div at bounding box center [18, 78] width 6 height 6
click at [17, 78] on div at bounding box center [18, 78] width 6 height 6
click at [17, 137] on div at bounding box center [18, 140] width 6 height 6
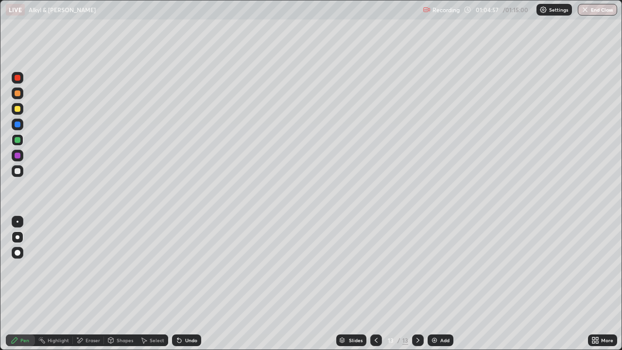
click at [18, 138] on div at bounding box center [18, 140] width 6 height 6
click at [19, 135] on div at bounding box center [18, 140] width 12 height 12
click at [18, 124] on div at bounding box center [18, 124] width 6 height 6
click at [22, 156] on div at bounding box center [18, 156] width 12 height 12
click at [190, 313] on div "Undo" at bounding box center [186, 340] width 29 height 12
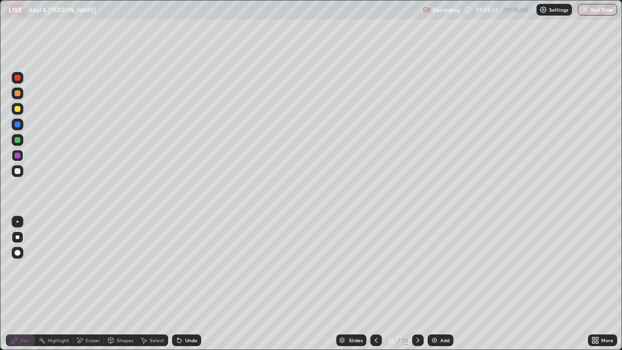
click at [19, 139] on div at bounding box center [18, 140] width 6 height 6
click at [190, 313] on div "Undo" at bounding box center [191, 340] width 12 height 5
click at [192, 313] on div "Undo" at bounding box center [186, 340] width 29 height 12
click at [187, 313] on div "Undo" at bounding box center [191, 340] width 12 height 5
click at [17, 156] on div at bounding box center [18, 155] width 6 height 6
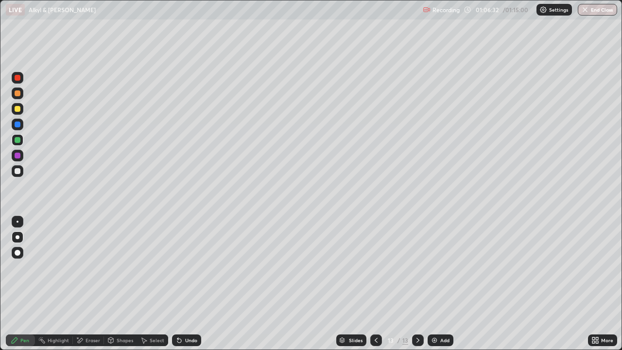
click at [20, 157] on div at bounding box center [18, 156] width 12 height 12
click at [19, 152] on div at bounding box center [18, 156] width 12 height 12
click at [443, 313] on div "Add" at bounding box center [444, 340] width 9 height 5
click at [17, 111] on div at bounding box center [18, 109] width 6 height 6
click at [188, 313] on div "Undo" at bounding box center [191, 340] width 12 height 5
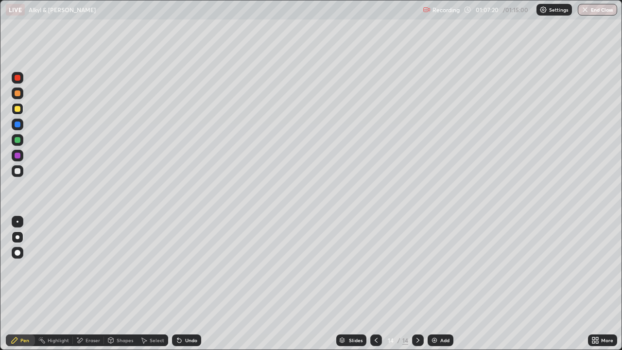
click at [18, 95] on div at bounding box center [18, 93] width 6 height 6
click at [18, 124] on div at bounding box center [18, 124] width 6 height 6
click at [18, 155] on div at bounding box center [18, 155] width 6 height 6
click at [18, 170] on div at bounding box center [18, 171] width 6 height 6
click at [196, 313] on div "Undo" at bounding box center [186, 340] width 29 height 12
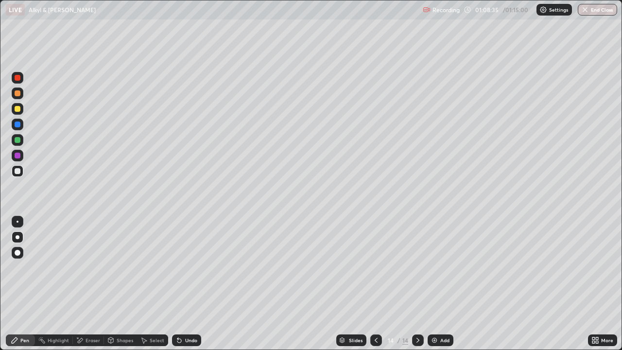
click at [89, 313] on div "Eraser" at bounding box center [92, 340] width 15 height 5
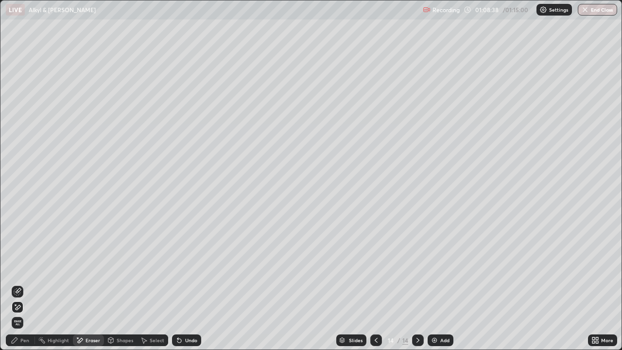
click at [27, 313] on div "Pen" at bounding box center [24, 340] width 9 height 5
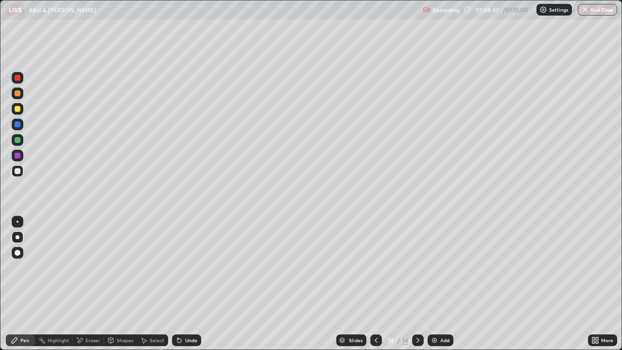
click at [190, 313] on div "Undo" at bounding box center [191, 340] width 12 height 5
click at [191, 313] on div "Undo" at bounding box center [186, 340] width 29 height 12
click at [189, 313] on div "Undo" at bounding box center [191, 340] width 12 height 5
click at [19, 109] on div at bounding box center [18, 109] width 6 height 6
click at [18, 121] on div at bounding box center [18, 124] width 6 height 6
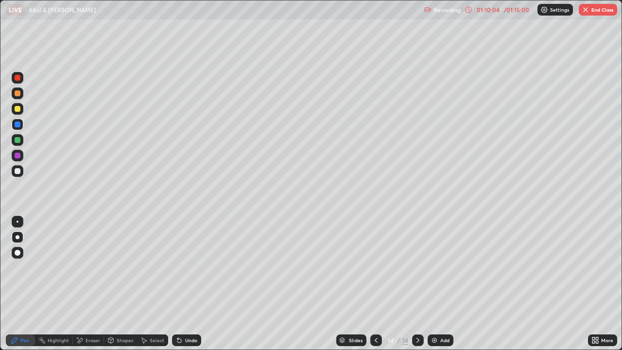
click at [511, 12] on div "/ 01:15:00" at bounding box center [516, 10] width 30 height 6
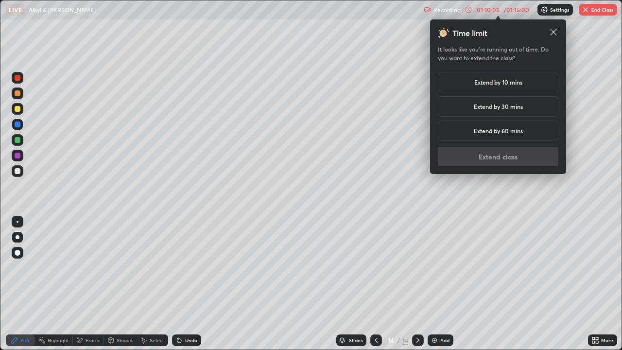
click at [490, 84] on h5 "Extend by 10 mins" at bounding box center [498, 82] width 48 height 9
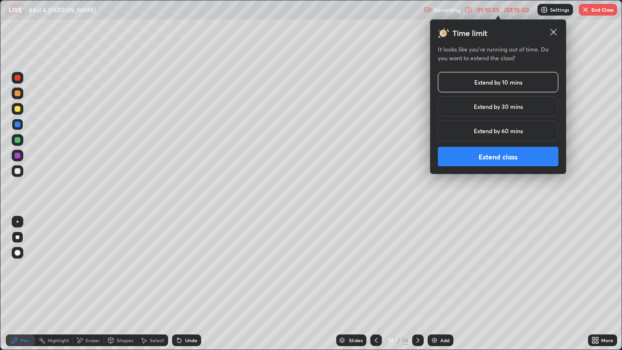
click at [473, 160] on button "Extend class" at bounding box center [498, 156] width 120 height 19
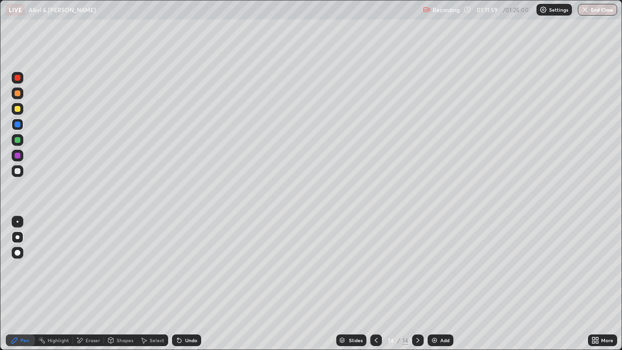
click at [19, 142] on div at bounding box center [18, 140] width 6 height 6
click at [18, 169] on div at bounding box center [18, 171] width 6 height 6
click at [17, 170] on div at bounding box center [18, 171] width 6 height 6
click at [189, 313] on div "Undo" at bounding box center [186, 340] width 29 height 12
click at [91, 313] on div "Eraser" at bounding box center [88, 340] width 31 height 12
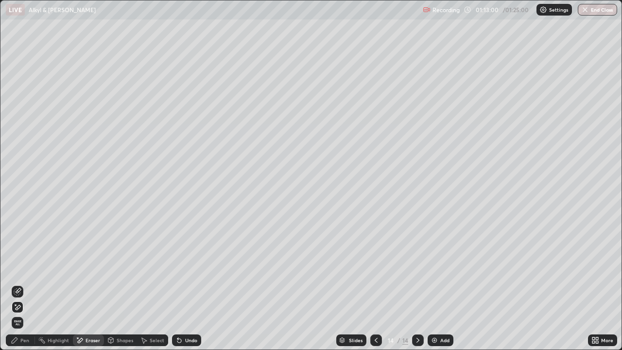
click at [28, 313] on div "Pen" at bounding box center [24, 340] width 9 height 5
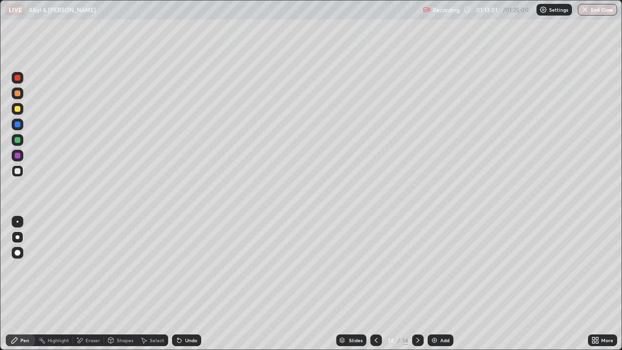
click at [19, 155] on div at bounding box center [18, 155] width 6 height 6
click at [87, 313] on div "Eraser" at bounding box center [92, 340] width 15 height 5
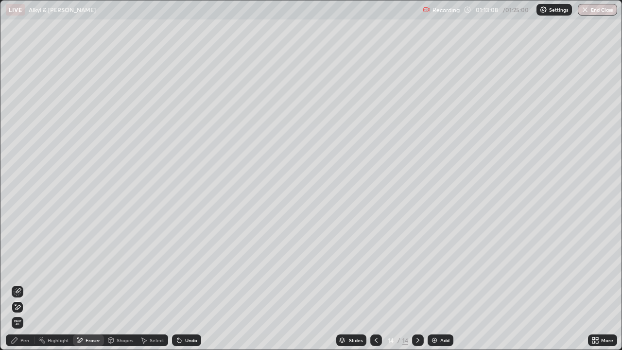
click at [27, 313] on div "Pen" at bounding box center [24, 340] width 9 height 5
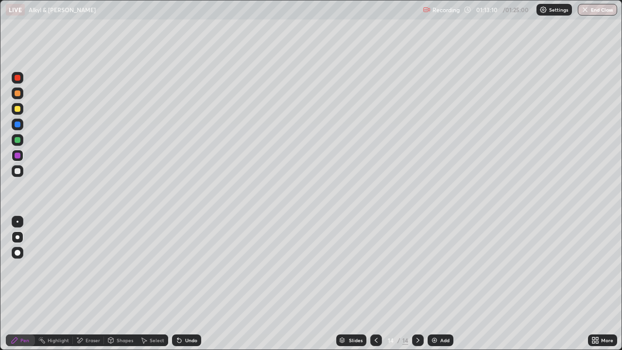
click at [124, 313] on div "Shapes" at bounding box center [125, 340] width 17 height 5
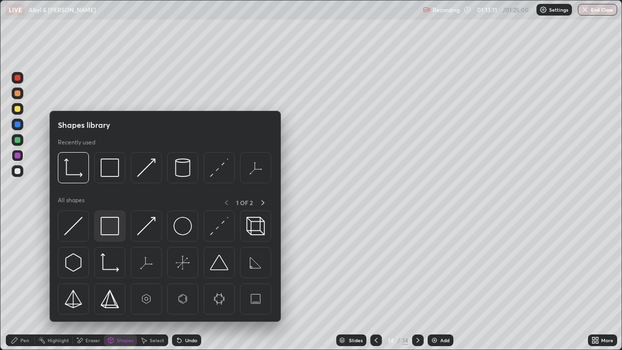
click at [117, 226] on img at bounding box center [110, 226] width 18 height 18
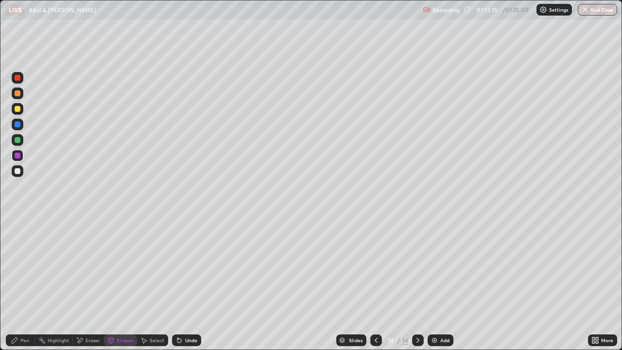
click at [20, 313] on div "Pen" at bounding box center [20, 340] width 29 height 12
click at [17, 169] on div at bounding box center [18, 171] width 6 height 6
click at [442, 313] on div "Add" at bounding box center [440, 340] width 26 height 12
click at [21, 76] on div at bounding box center [18, 78] width 12 height 12
click at [16, 170] on div at bounding box center [18, 171] width 6 height 6
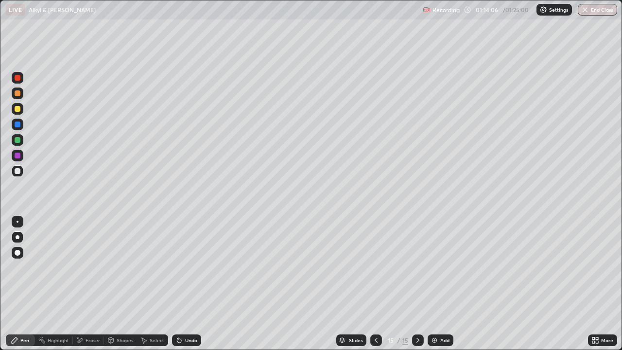
click at [18, 139] on div at bounding box center [18, 140] width 6 height 6
click at [18, 110] on div at bounding box center [18, 109] width 6 height 6
click at [21, 108] on div at bounding box center [18, 109] width 12 height 12
click at [19, 95] on div at bounding box center [18, 93] width 6 height 6
click at [18, 108] on div at bounding box center [18, 109] width 6 height 6
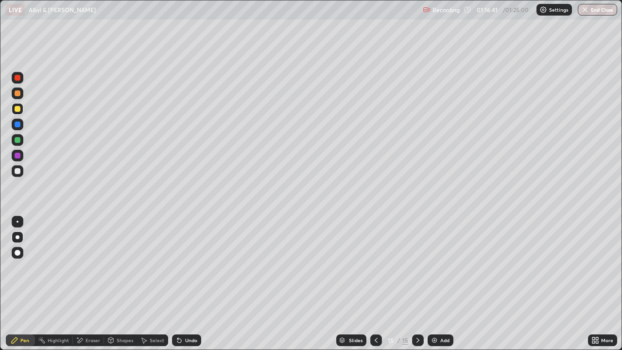
click at [18, 143] on div at bounding box center [18, 140] width 12 height 12
click at [19, 108] on div at bounding box center [18, 109] width 6 height 6
click at [189, 313] on div "Undo" at bounding box center [191, 340] width 12 height 5
click at [191, 313] on div "Undo" at bounding box center [186, 340] width 29 height 12
click at [435, 313] on img at bounding box center [434, 340] width 8 height 8
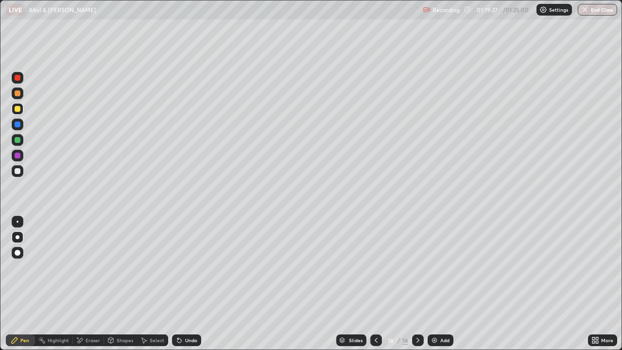
click at [21, 78] on div at bounding box center [18, 78] width 12 height 12
click at [17, 95] on div at bounding box center [18, 93] width 6 height 6
click at [19, 109] on div at bounding box center [18, 109] width 6 height 6
click at [17, 154] on div at bounding box center [18, 155] width 6 height 6
click at [186, 313] on div "Undo" at bounding box center [186, 340] width 29 height 12
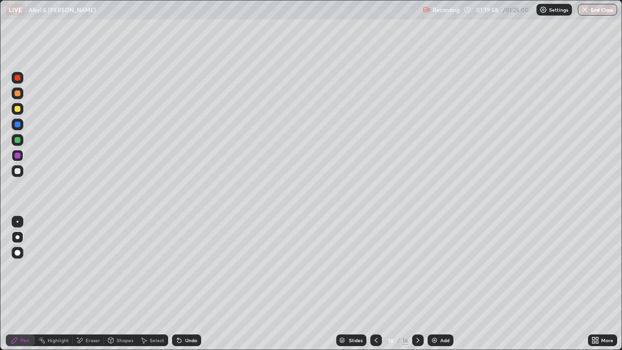
click at [18, 109] on div at bounding box center [18, 109] width 6 height 6
click at [185, 313] on div "Undo" at bounding box center [191, 340] width 12 height 5
click at [183, 313] on div "Undo" at bounding box center [186, 340] width 29 height 12
click at [184, 313] on div "Undo" at bounding box center [186, 340] width 29 height 12
click at [17, 169] on div at bounding box center [18, 171] width 6 height 6
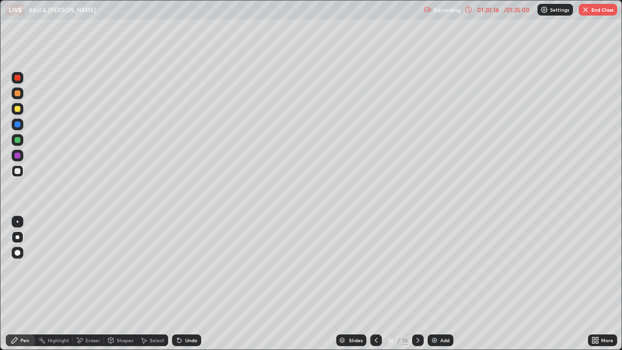
click at [21, 176] on div at bounding box center [18, 171] width 12 height 16
click at [20, 175] on div at bounding box center [18, 171] width 12 height 12
click at [18, 170] on div at bounding box center [18, 171] width 6 height 6
click at [17, 172] on div at bounding box center [18, 171] width 6 height 6
click at [15, 172] on div at bounding box center [18, 171] width 6 height 6
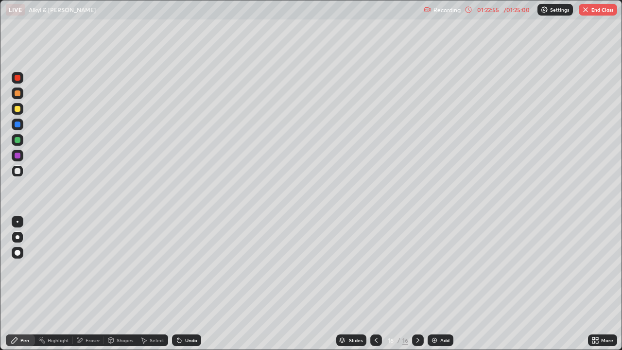
click at [591, 11] on button "End Class" at bounding box center [597, 10] width 38 height 12
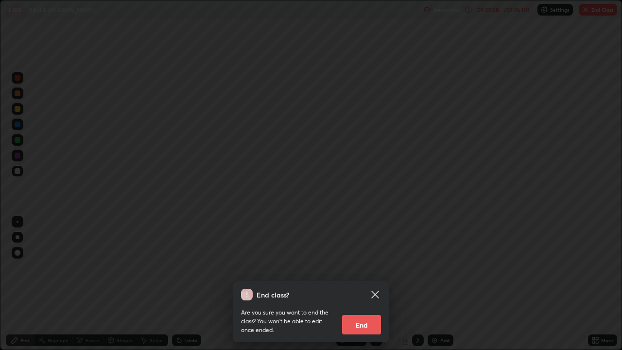
click at [358, 313] on button "End" at bounding box center [361, 324] width 39 height 19
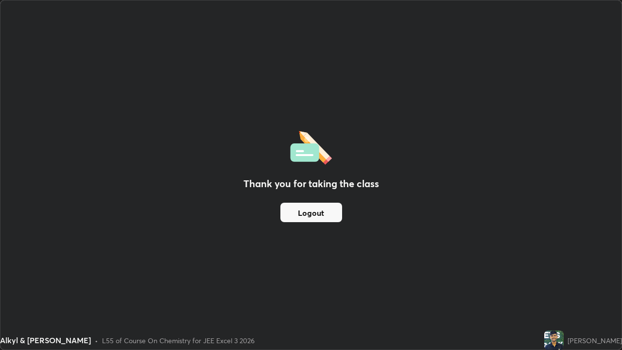
click at [300, 213] on button "Logout" at bounding box center [311, 212] width 62 height 19
click at [302, 212] on button "Logout" at bounding box center [311, 212] width 62 height 19
click at [301, 210] on button "Logout" at bounding box center [311, 212] width 62 height 19
